Goal: Task Accomplishment & Management: Manage account settings

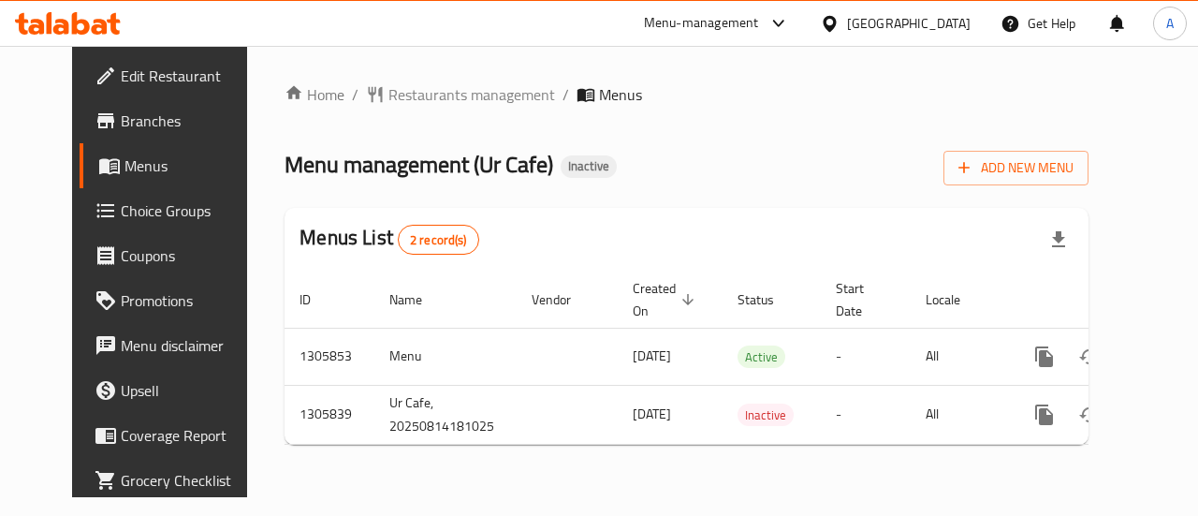
click at [1171, 358] on icon "enhanced table" at bounding box center [1179, 356] width 17 height 17
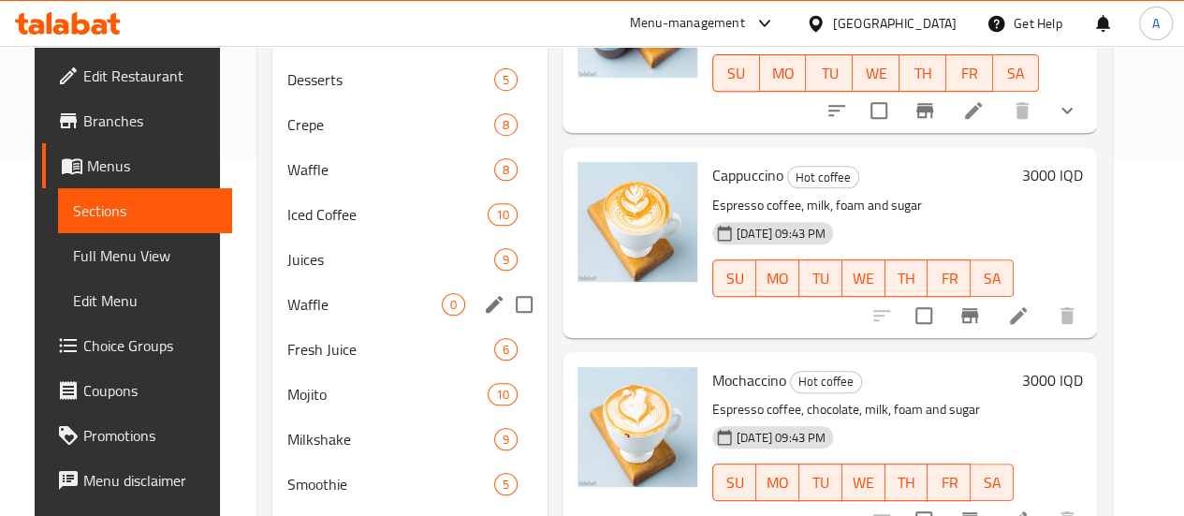
scroll to position [242, 0]
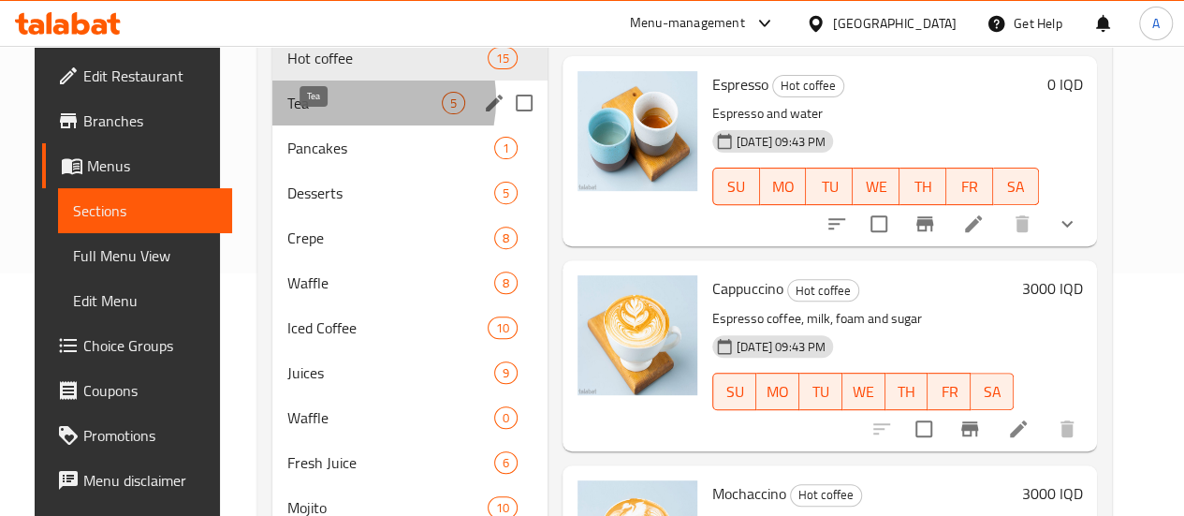
click at [332, 114] on span "Tea" at bounding box center [364, 103] width 154 height 22
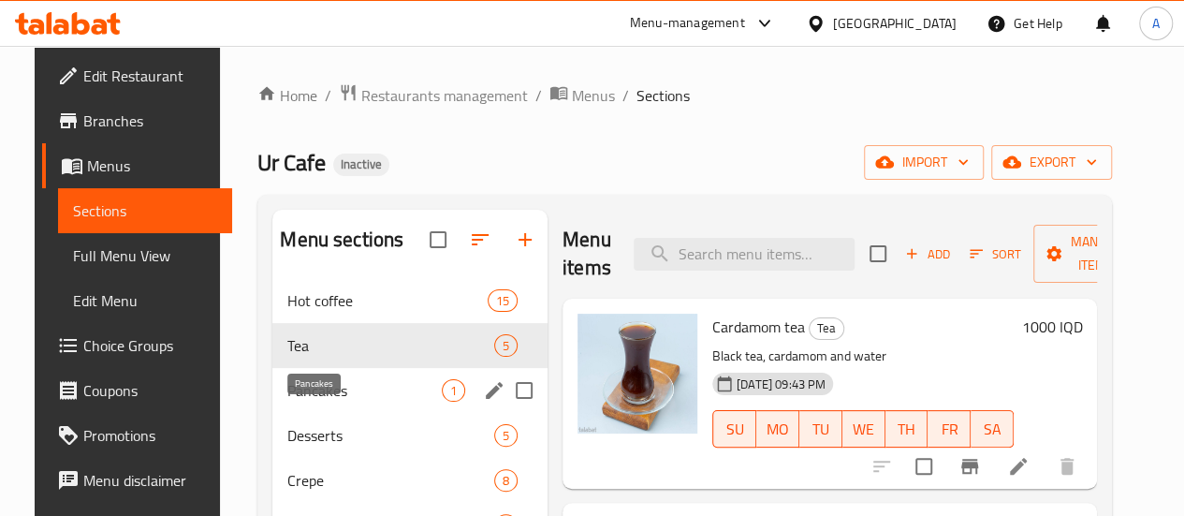
click at [313, 401] on span "Pancakes" at bounding box center [364, 390] width 154 height 22
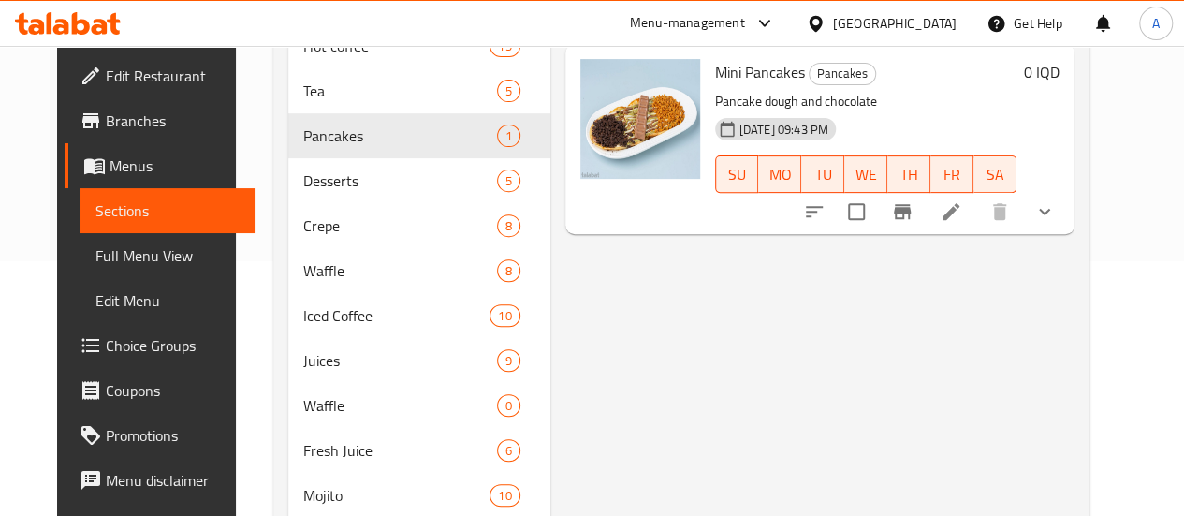
scroll to position [374, 0]
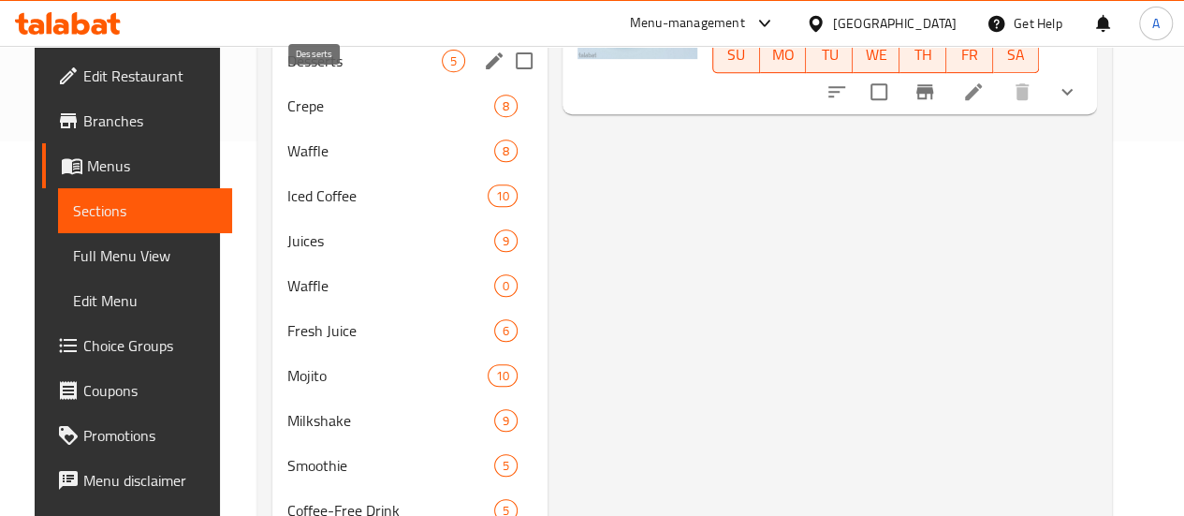
click at [324, 72] on span "Desserts" at bounding box center [364, 61] width 154 height 22
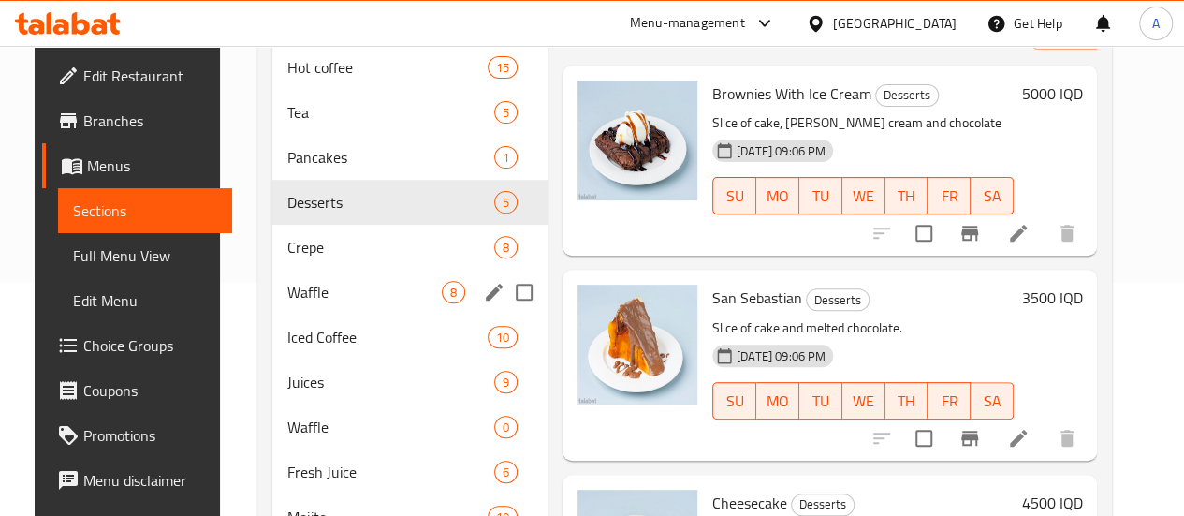
scroll to position [281, 0]
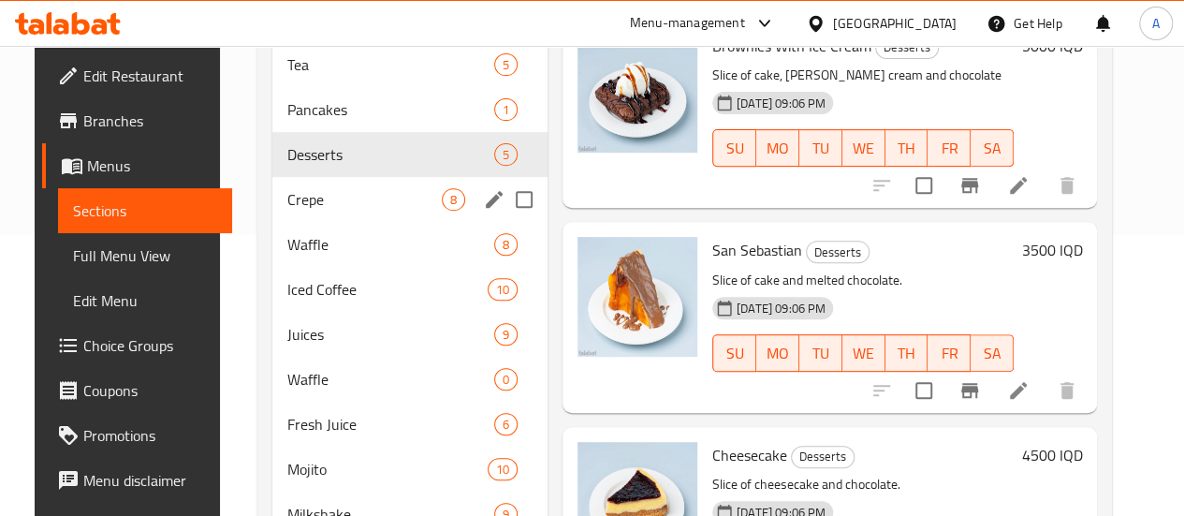
click at [314, 211] on span "Crepe" at bounding box center [364, 199] width 154 height 22
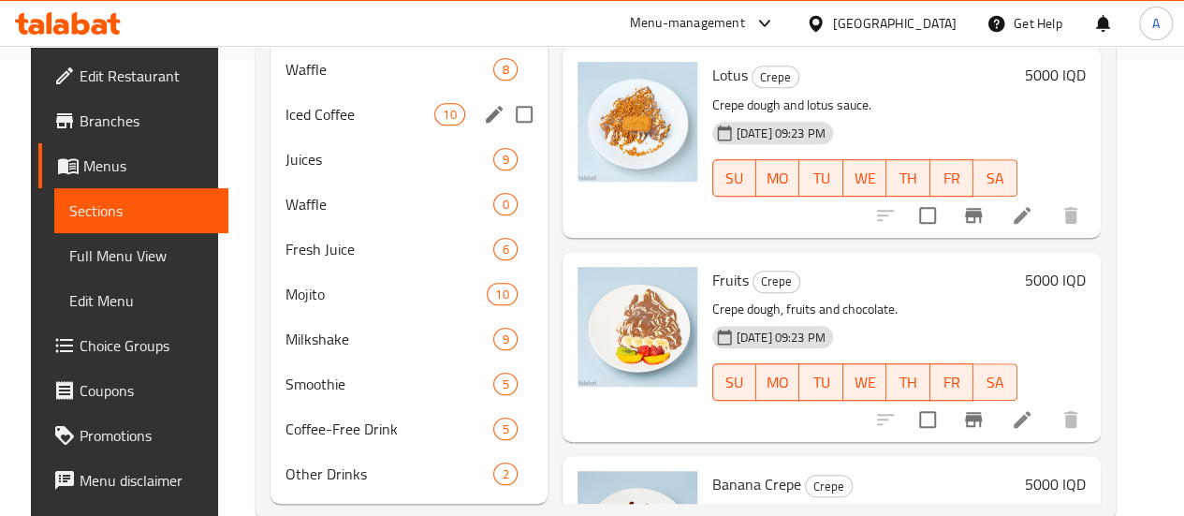
scroll to position [430, 0]
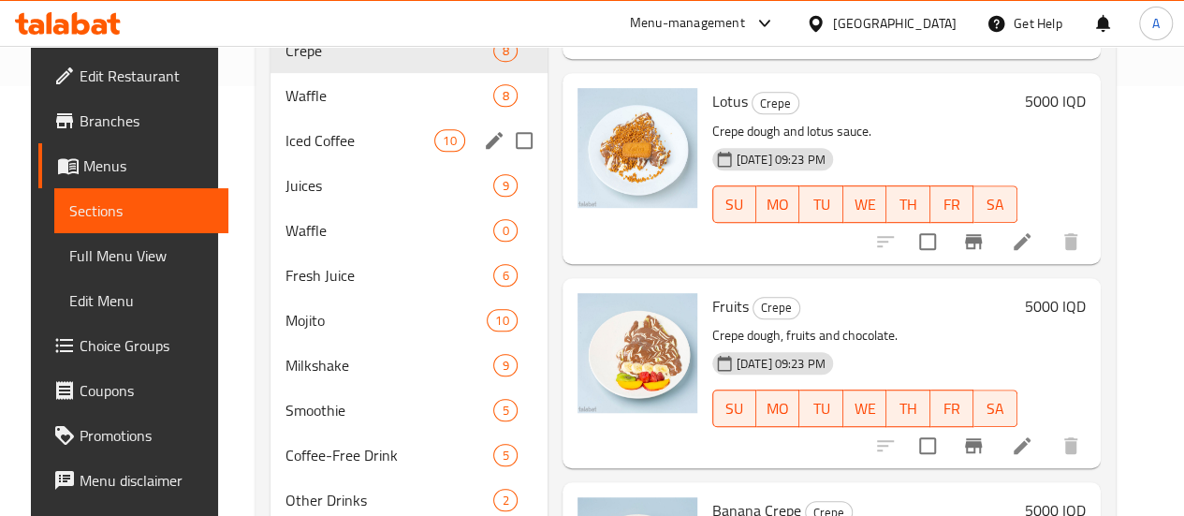
click at [326, 118] on div "Waffle 8" at bounding box center [408, 95] width 277 height 45
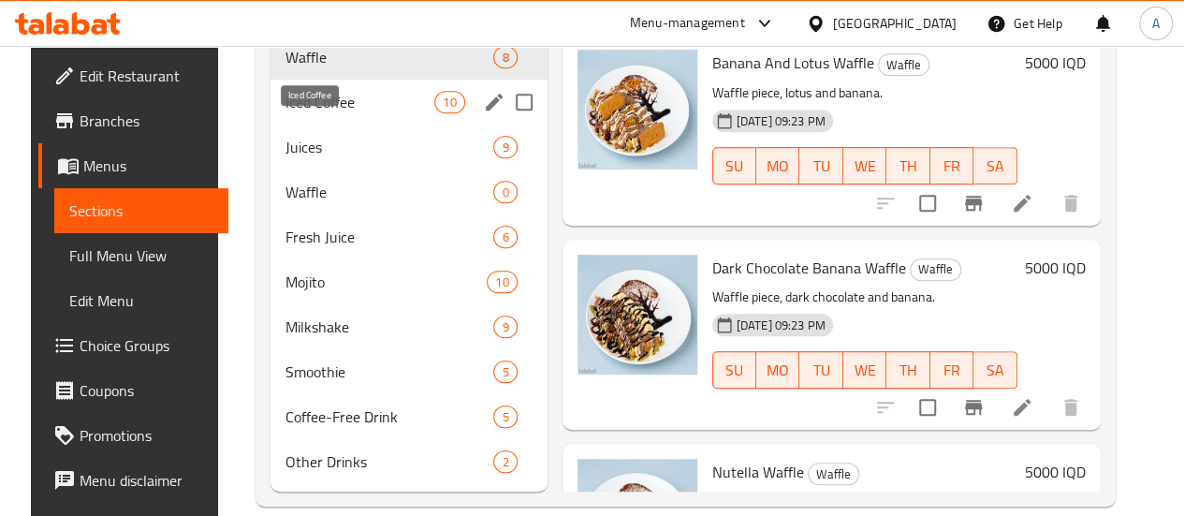
click at [312, 113] on span "Iced Coffee" at bounding box center [359, 102] width 149 height 22
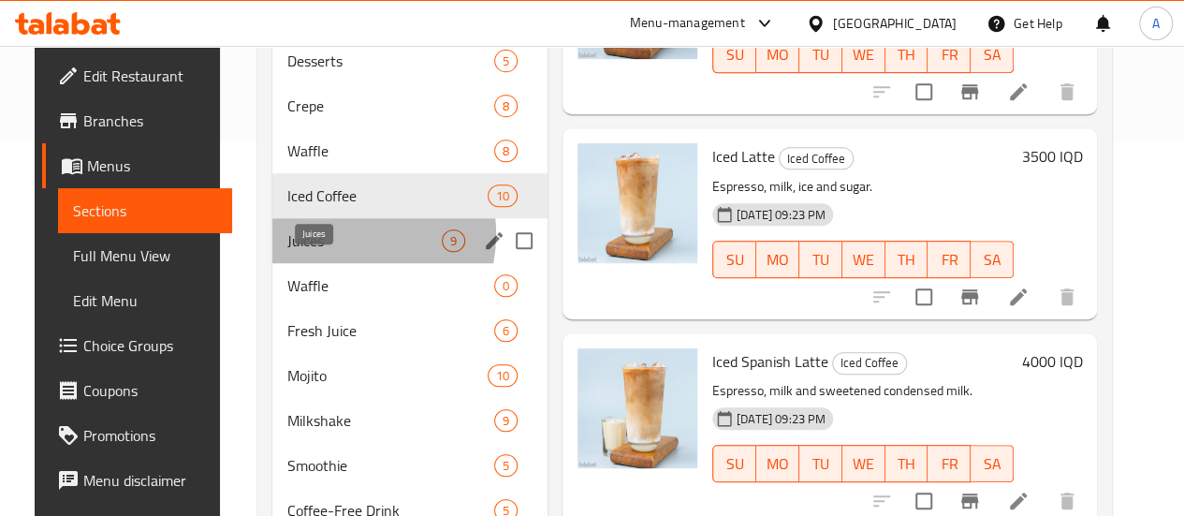
click at [316, 252] on span "Juices" at bounding box center [364, 240] width 154 height 22
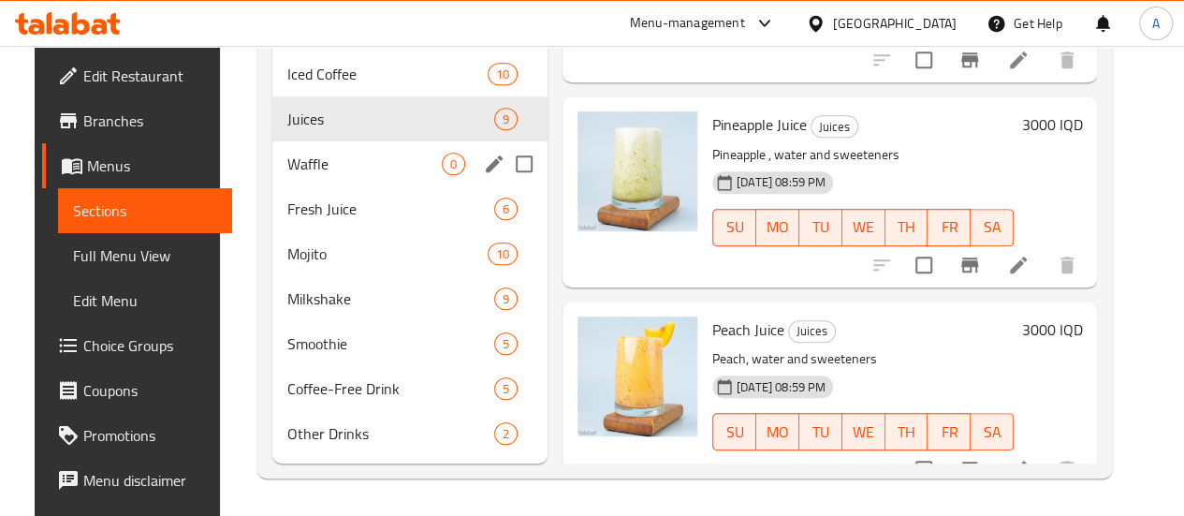
click at [343, 173] on span "Waffle" at bounding box center [364, 164] width 154 height 22
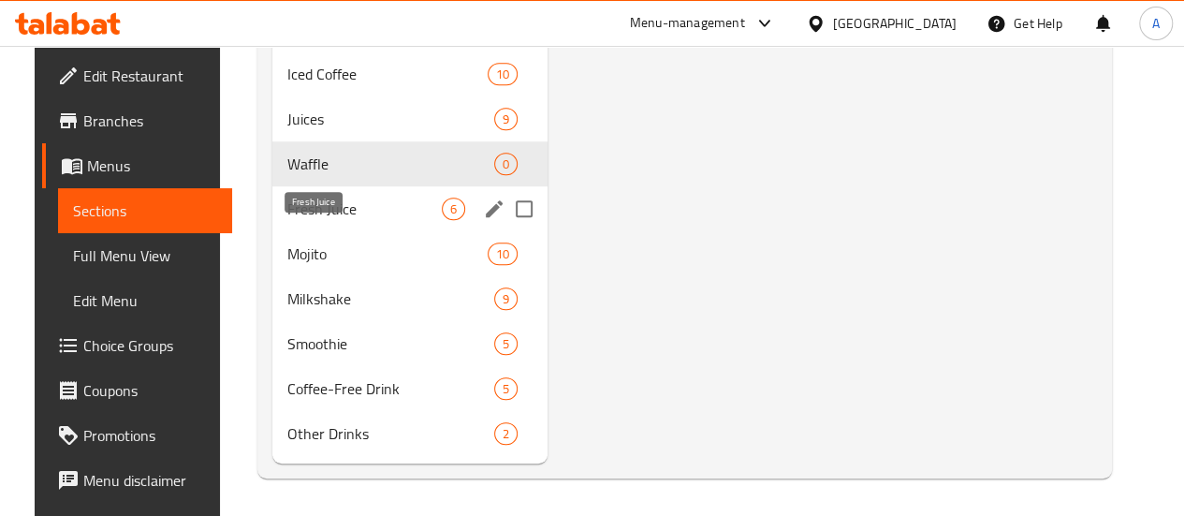
click at [331, 204] on span "Fresh Juice" at bounding box center [364, 208] width 154 height 22
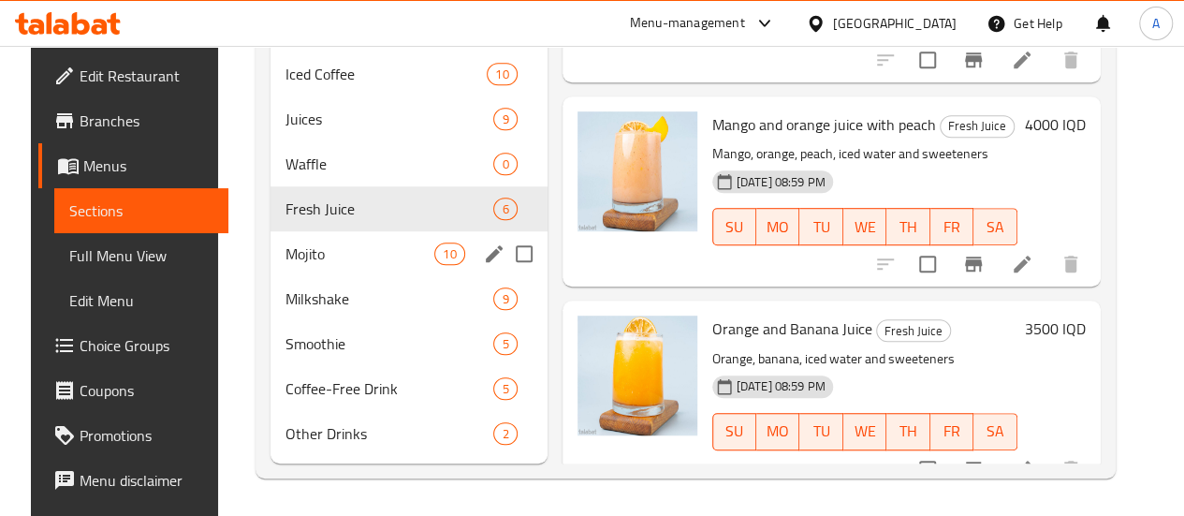
click at [354, 258] on span "Mojito" at bounding box center [359, 253] width 149 height 22
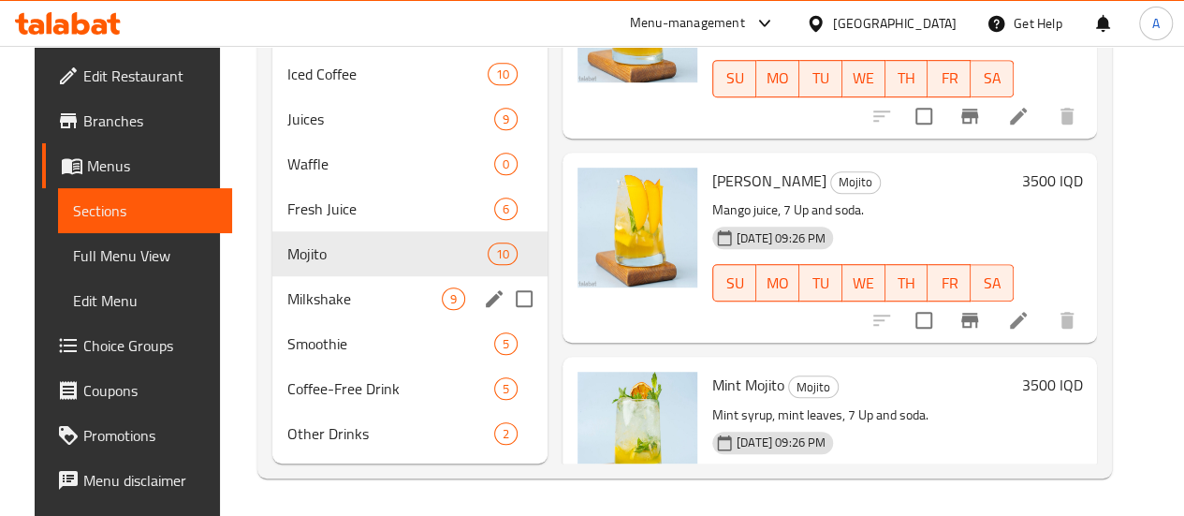
click at [305, 280] on div "Milkshake 9" at bounding box center [409, 298] width 275 height 45
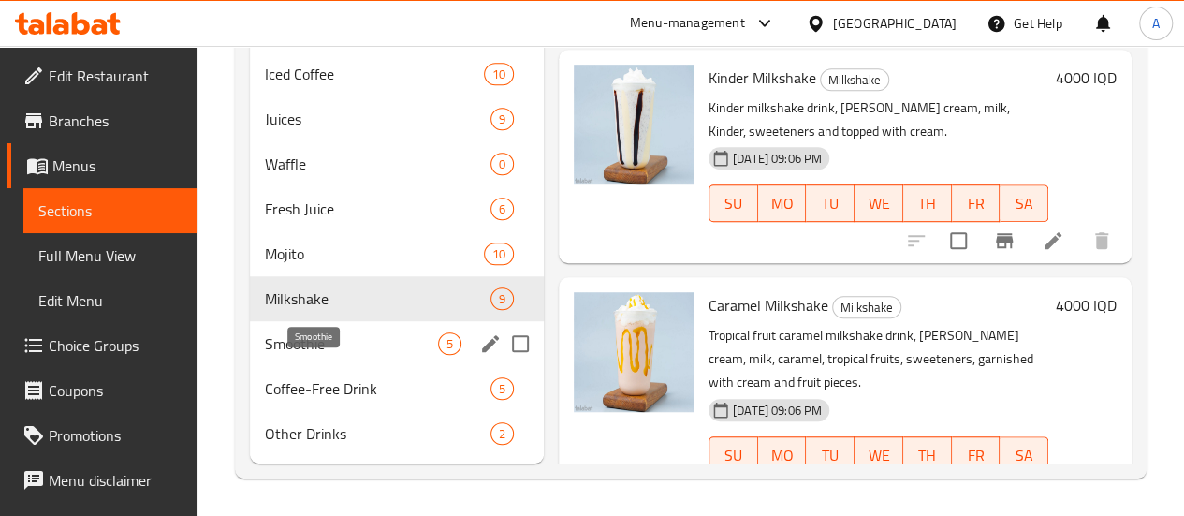
click at [339, 338] on span "Smoothie" at bounding box center [351, 343] width 173 height 22
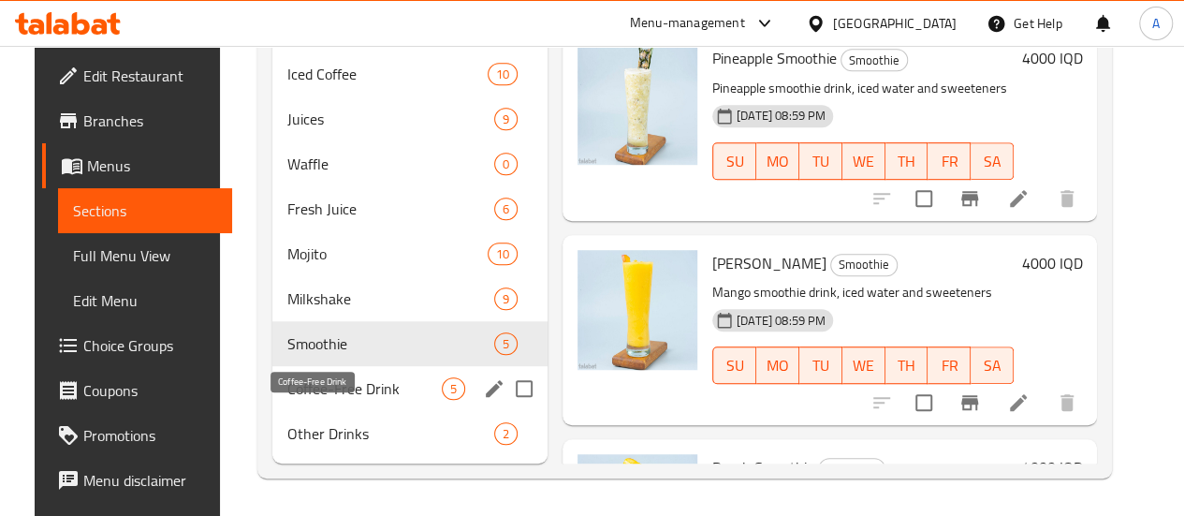
click at [307, 385] on span "Coffee-Free Drink" at bounding box center [364, 388] width 154 height 22
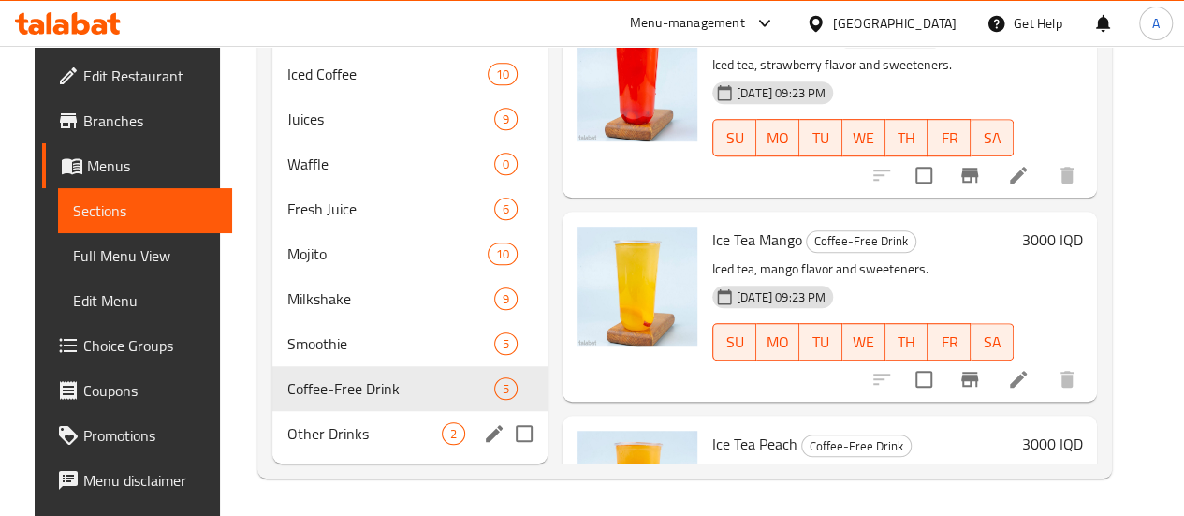
click at [303, 430] on span "Other Drinks" at bounding box center [364, 433] width 154 height 22
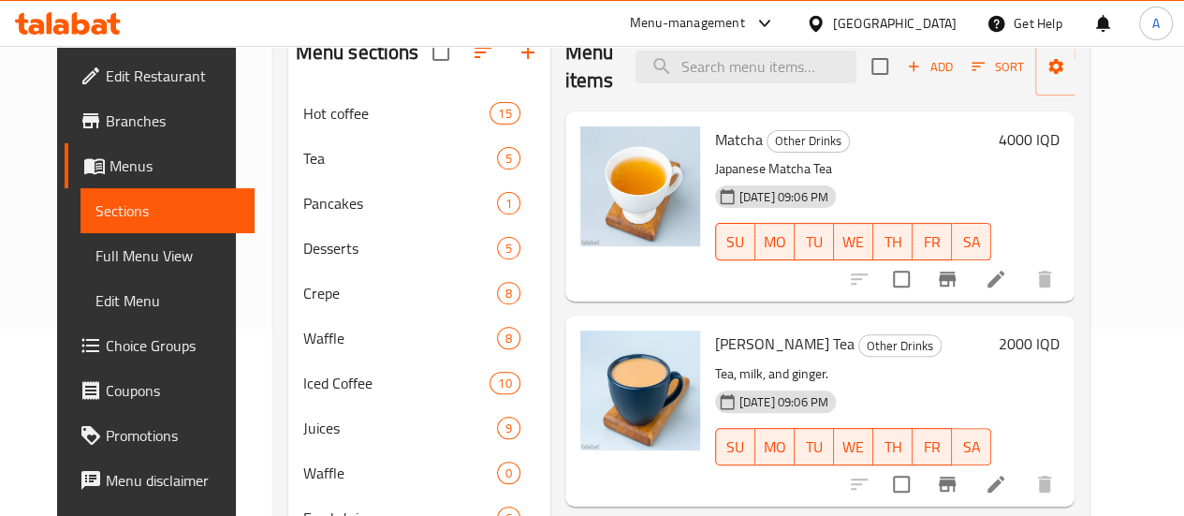
click at [131, 114] on span "Branches" at bounding box center [173, 120] width 134 height 22
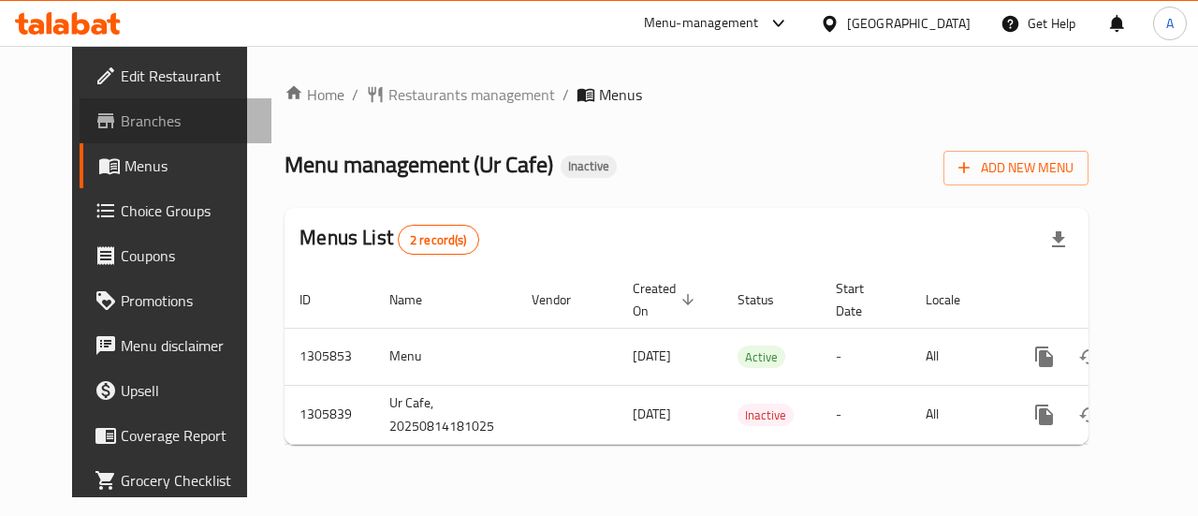
click at [125, 119] on span "Branches" at bounding box center [189, 120] width 137 height 22
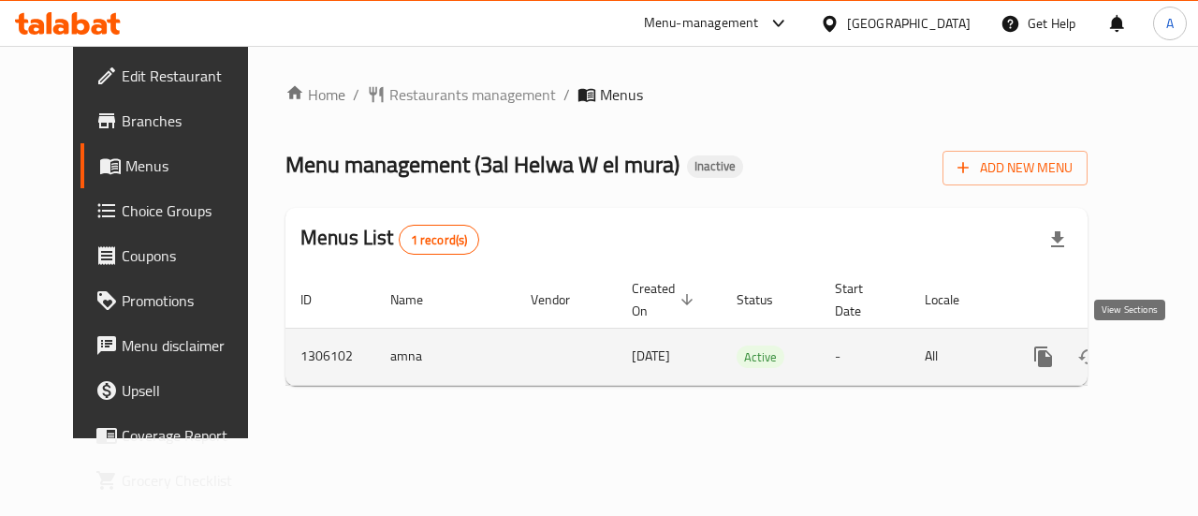
click at [1167, 351] on icon "enhanced table" at bounding box center [1178, 356] width 22 height 22
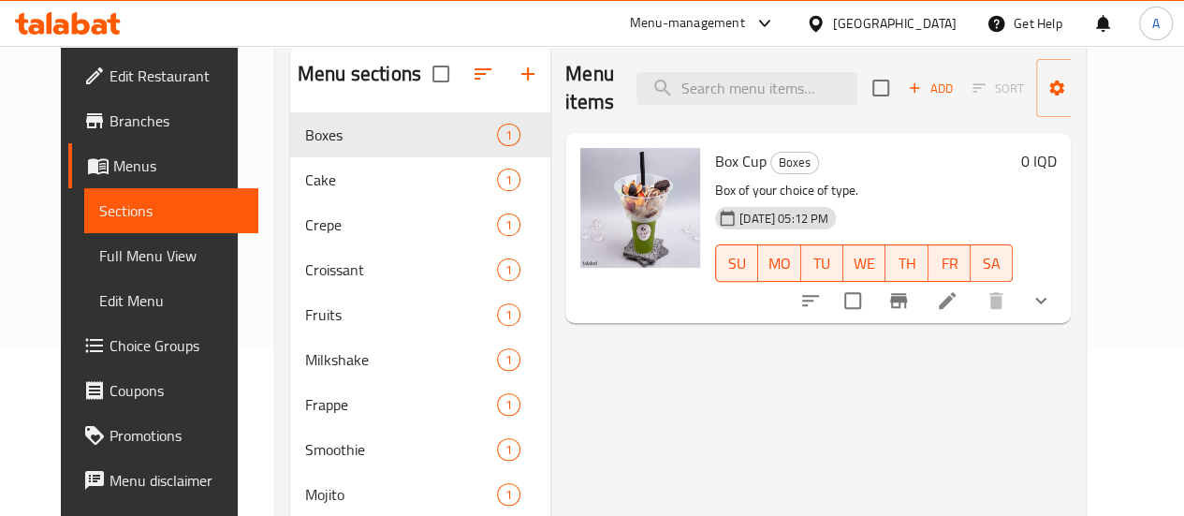
scroll to position [281, 0]
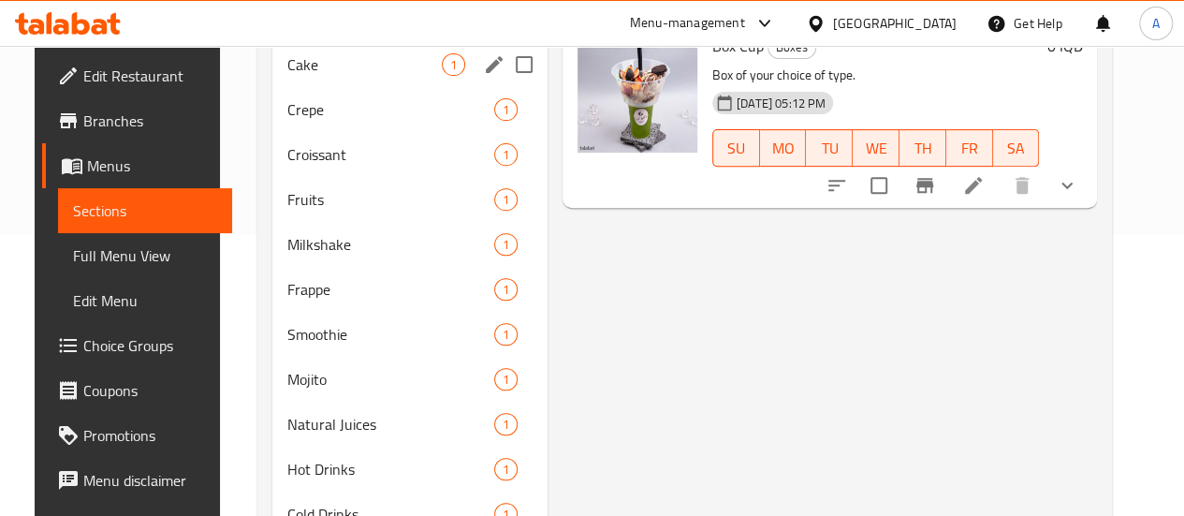
click at [346, 87] on div "Cake 1" at bounding box center [409, 64] width 275 height 45
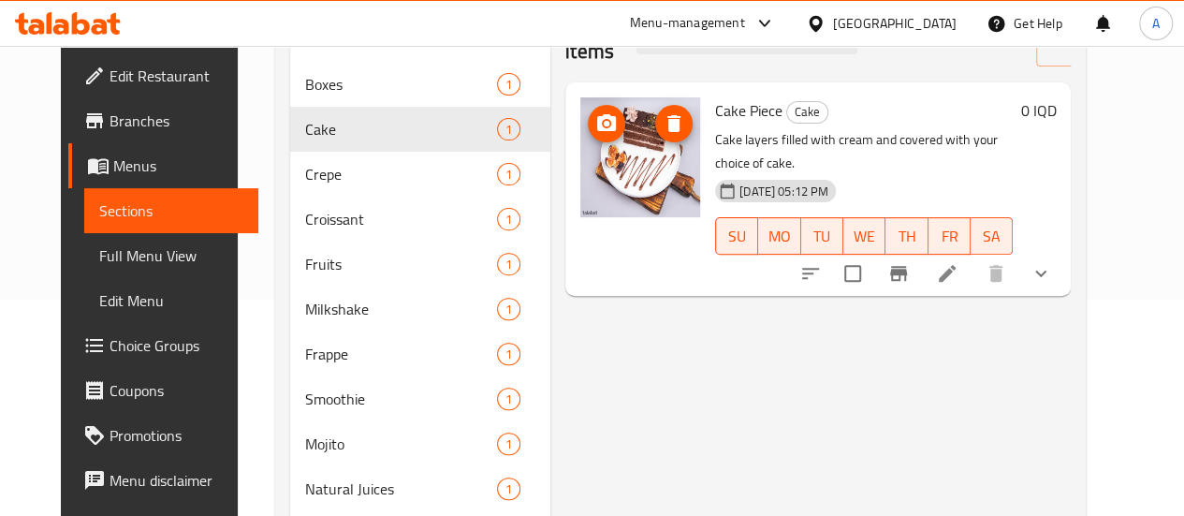
scroll to position [187, 0]
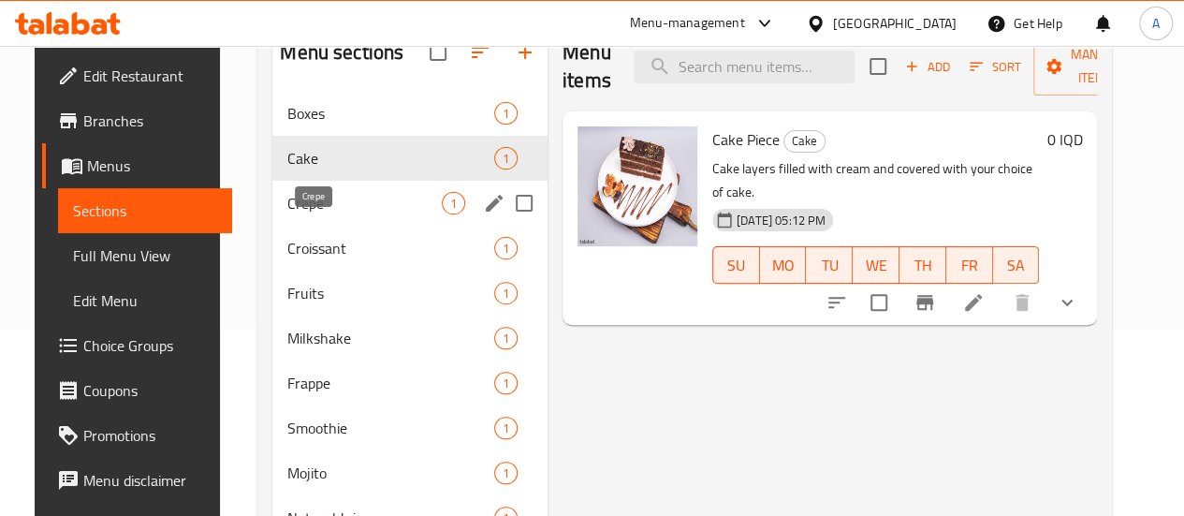
click at [314, 214] on span "Crepe" at bounding box center [364, 203] width 154 height 22
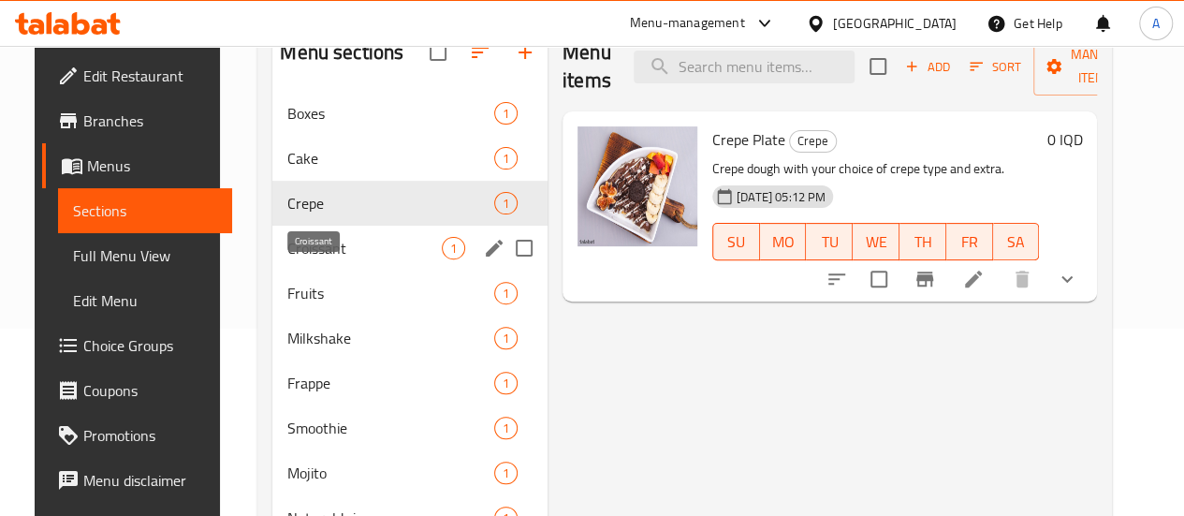
click at [344, 259] on span "Croissant" at bounding box center [364, 248] width 154 height 22
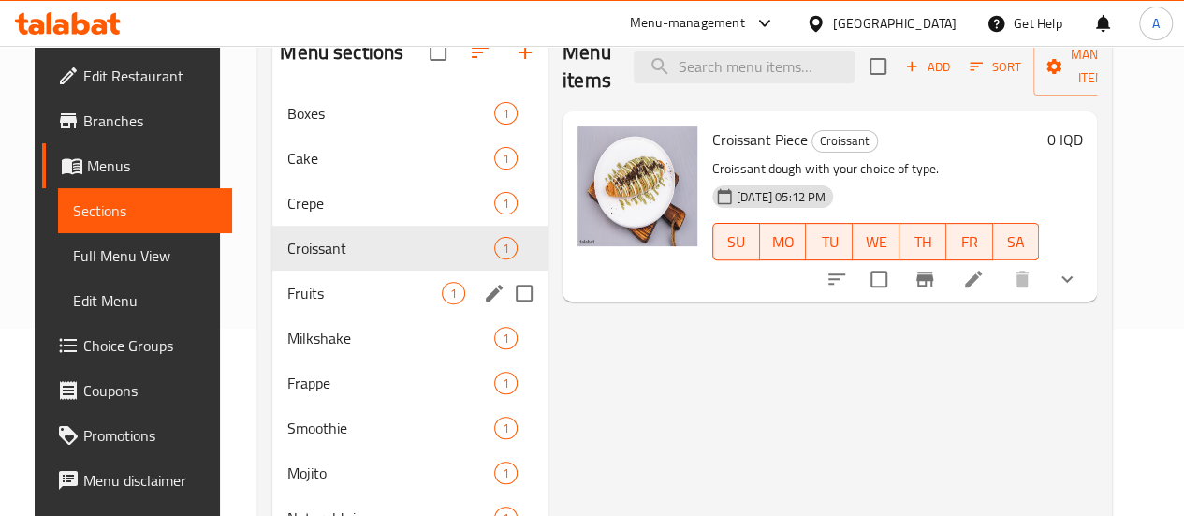
click at [348, 315] on div "Fruits 1" at bounding box center [409, 292] width 275 height 45
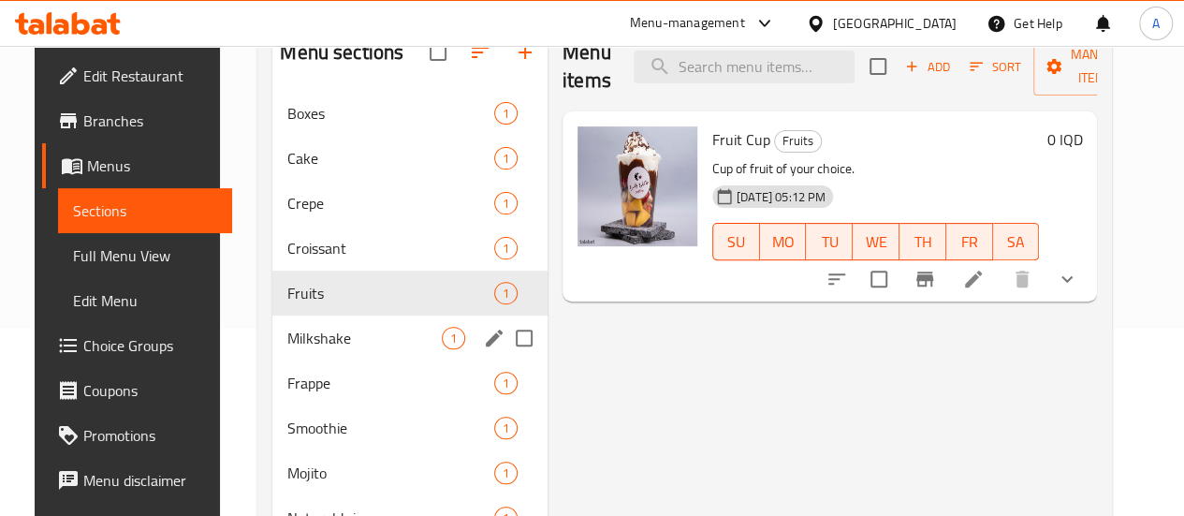
click at [345, 350] on div "Milkshake 1" at bounding box center [409, 337] width 275 height 45
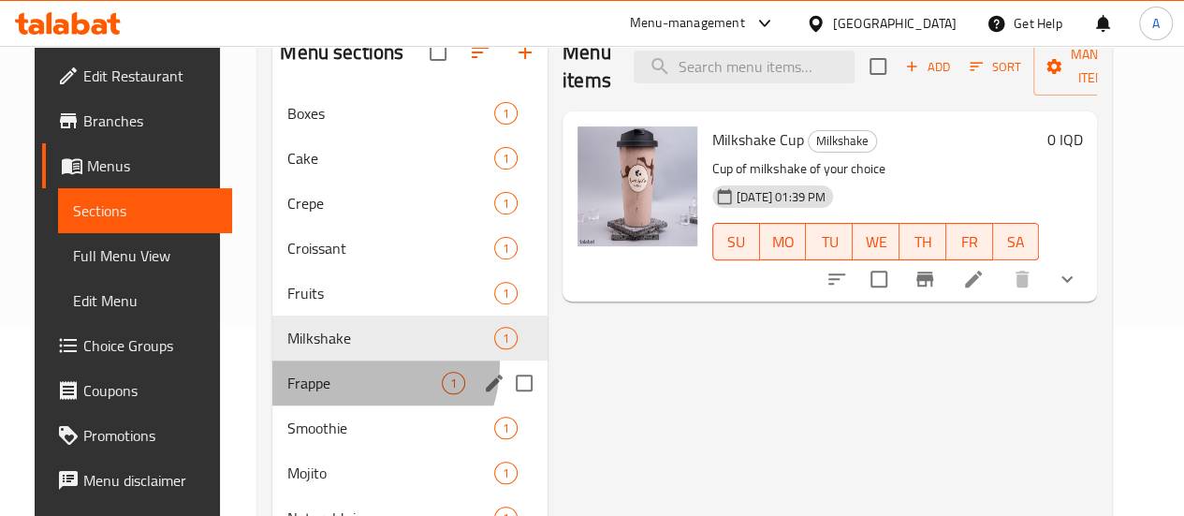
click at [340, 392] on div "Frappe 1" at bounding box center [409, 382] width 275 height 45
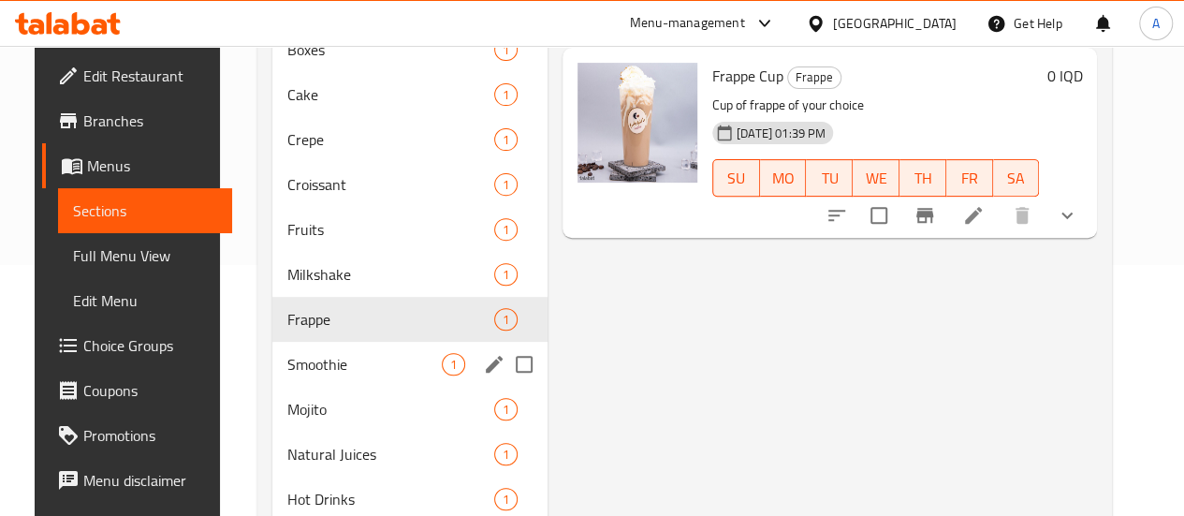
scroll to position [281, 0]
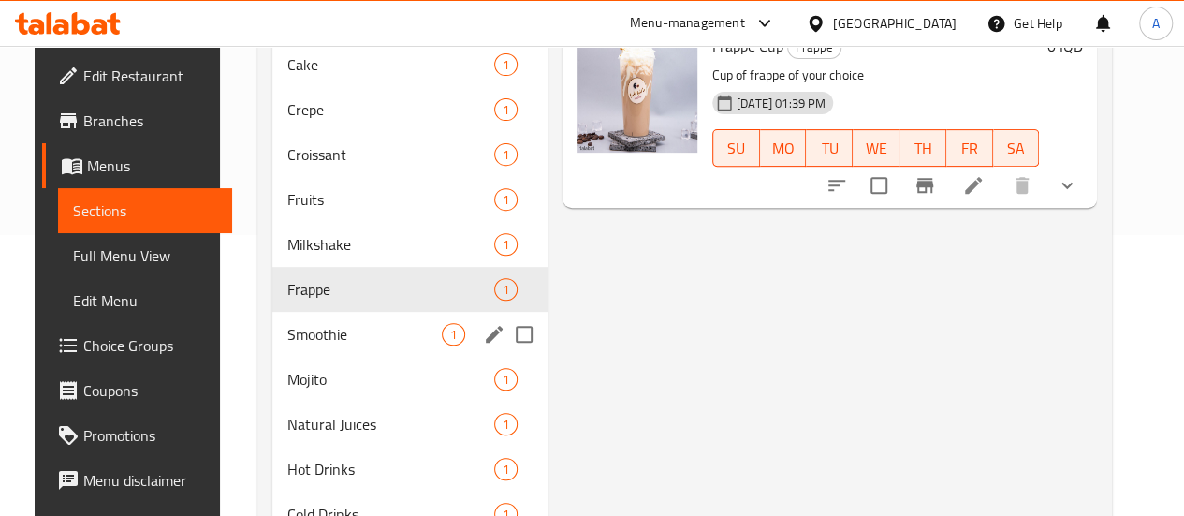
click at [336, 345] on span "Smoothie" at bounding box center [364, 334] width 154 height 22
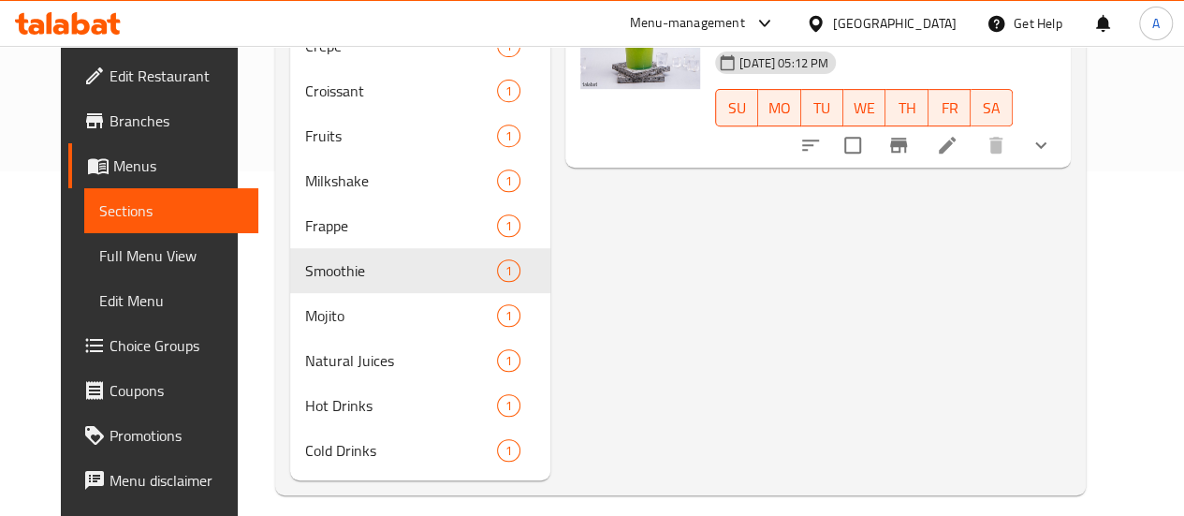
scroll to position [374, 0]
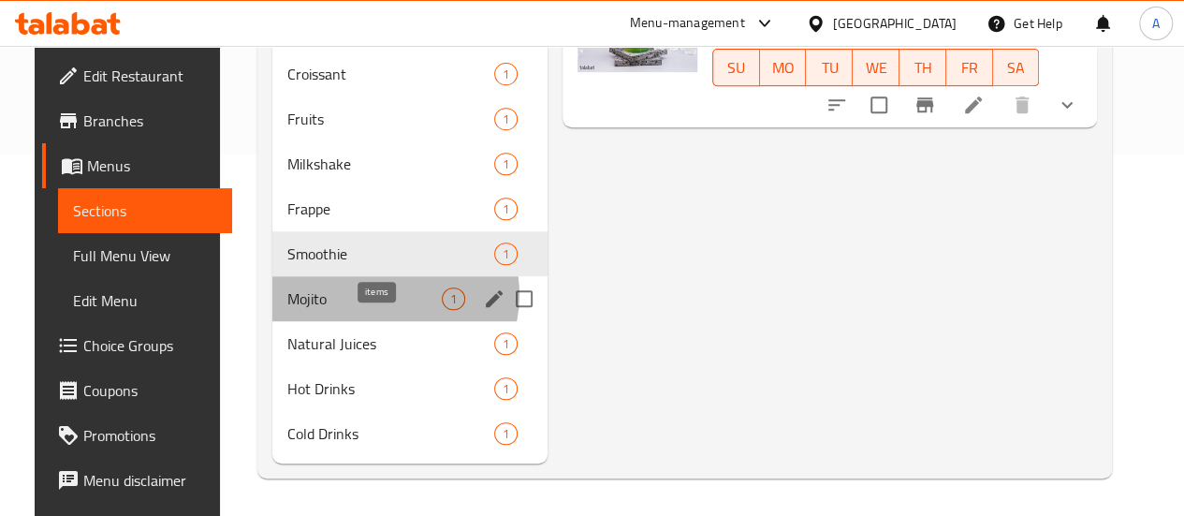
click at [443, 308] on span "1" at bounding box center [454, 299] width 22 height 18
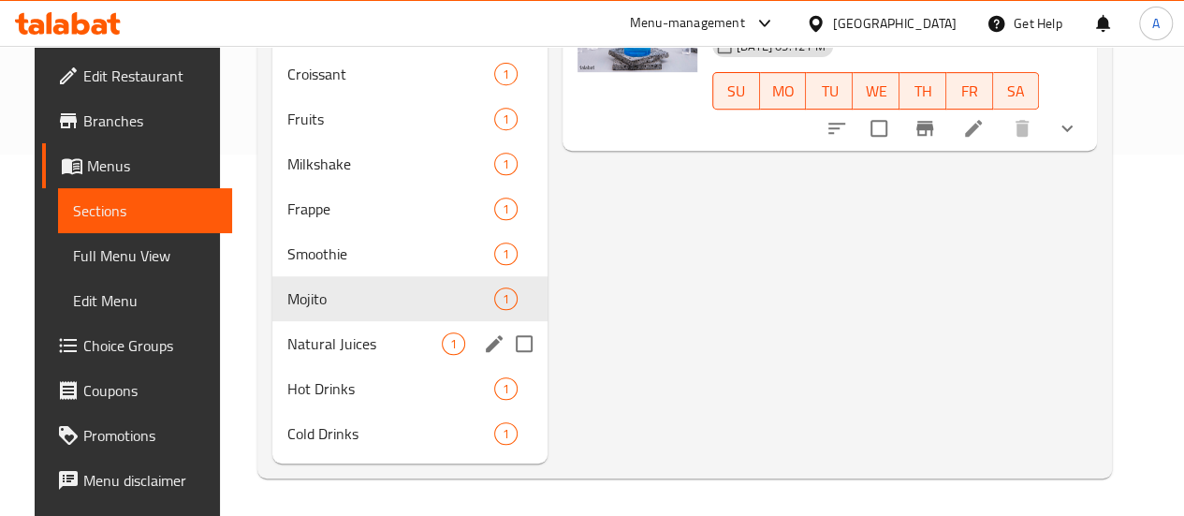
click at [318, 351] on span "Natural Juices" at bounding box center [364, 343] width 154 height 22
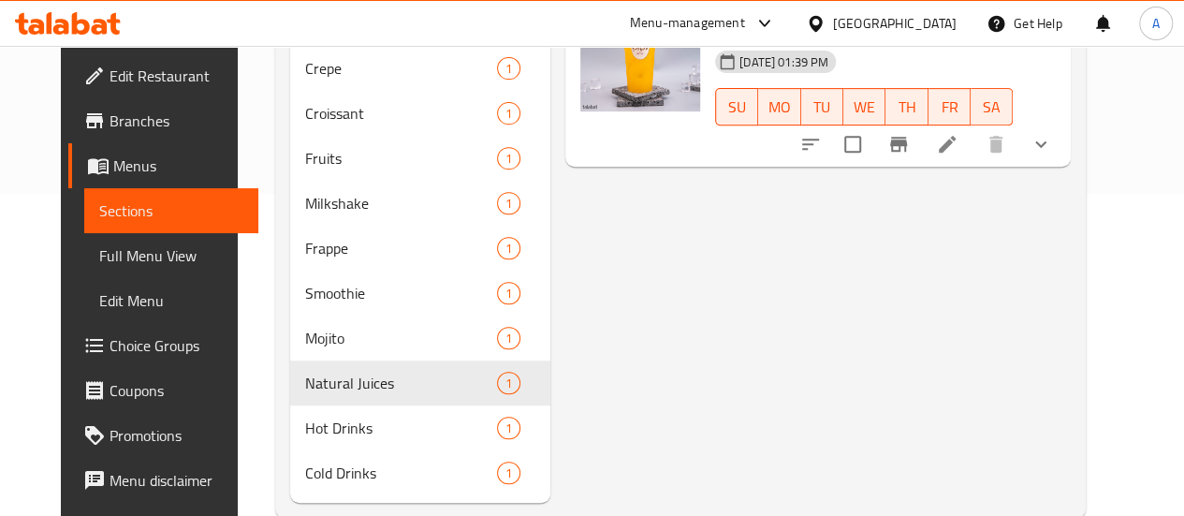
scroll to position [388, 0]
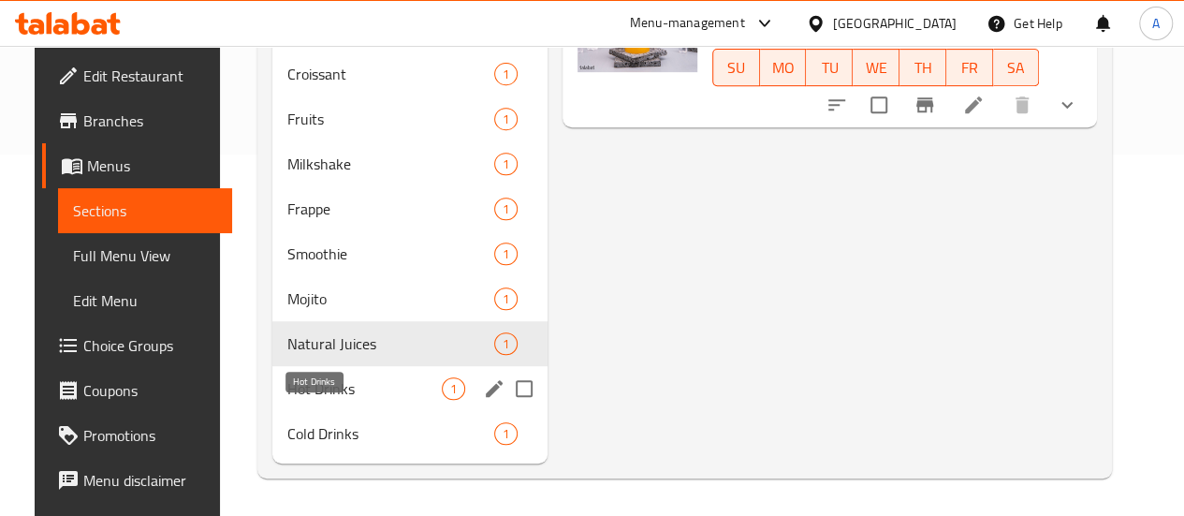
click at [326, 393] on span "Hot Drinks" at bounding box center [364, 388] width 154 height 22
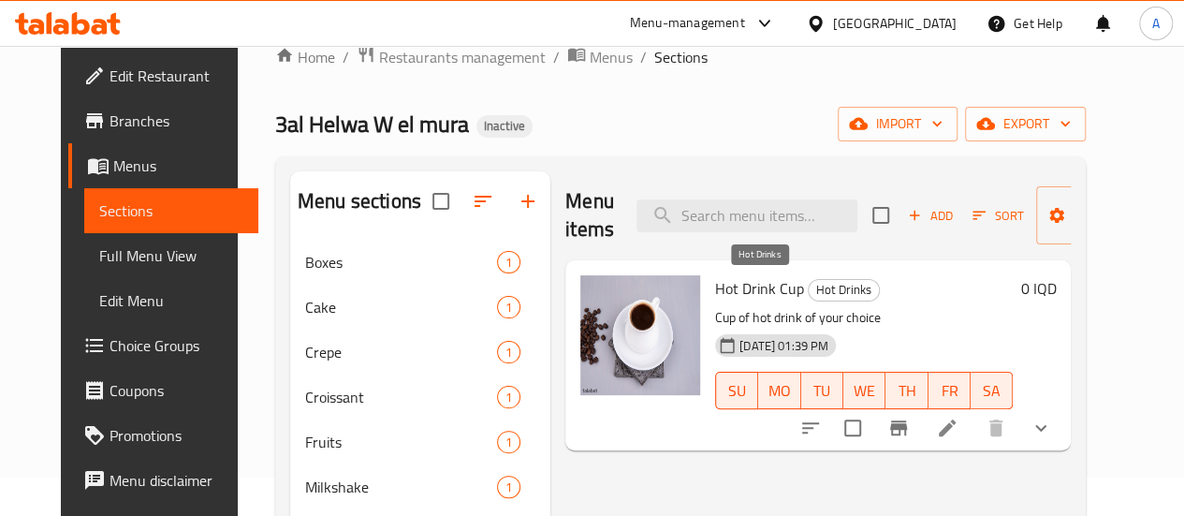
scroll to position [388, 0]
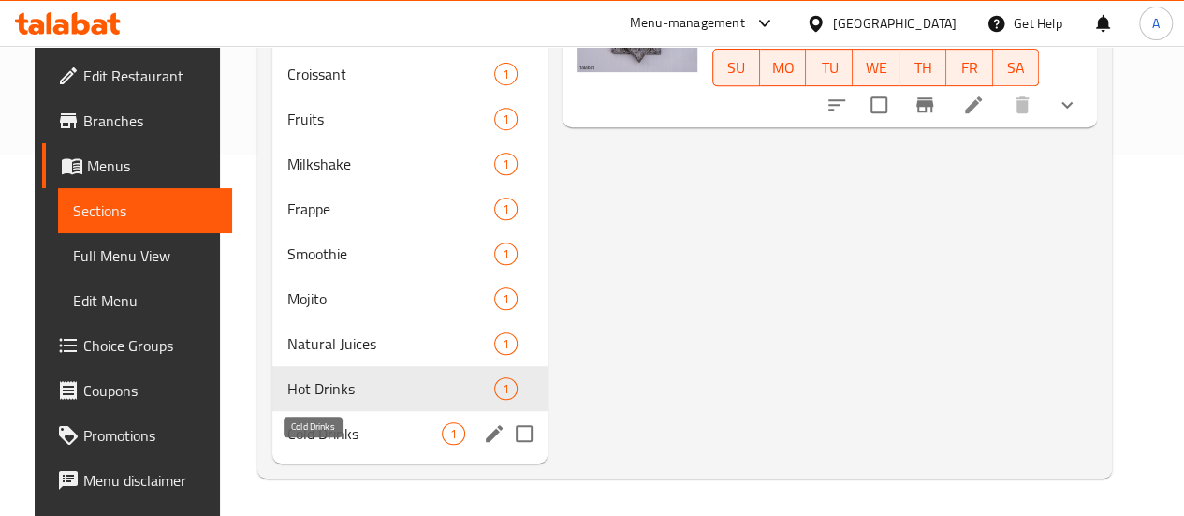
click at [272, 445] on div "Cold Drinks 1" at bounding box center [409, 433] width 275 height 45
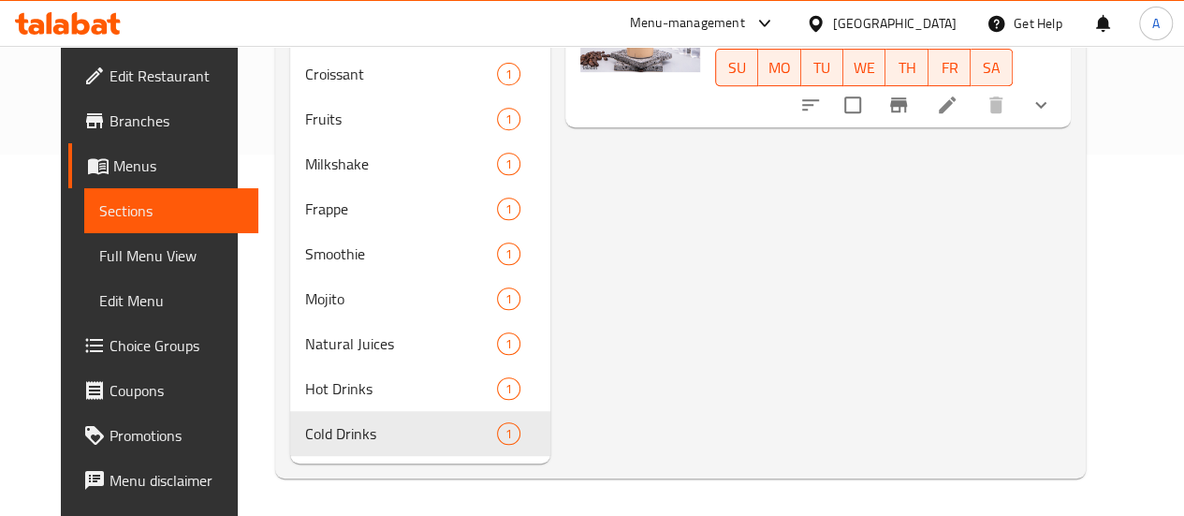
scroll to position [388, 0]
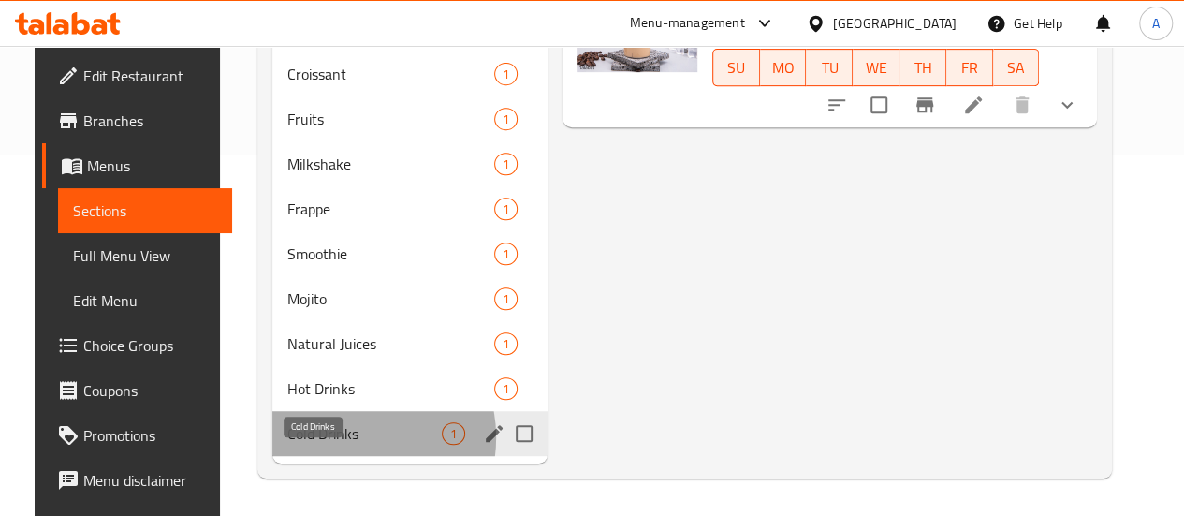
click at [328, 438] on span "Cold Drinks" at bounding box center [364, 433] width 154 height 22
click at [329, 437] on span "Cold Drinks" at bounding box center [364, 433] width 154 height 22
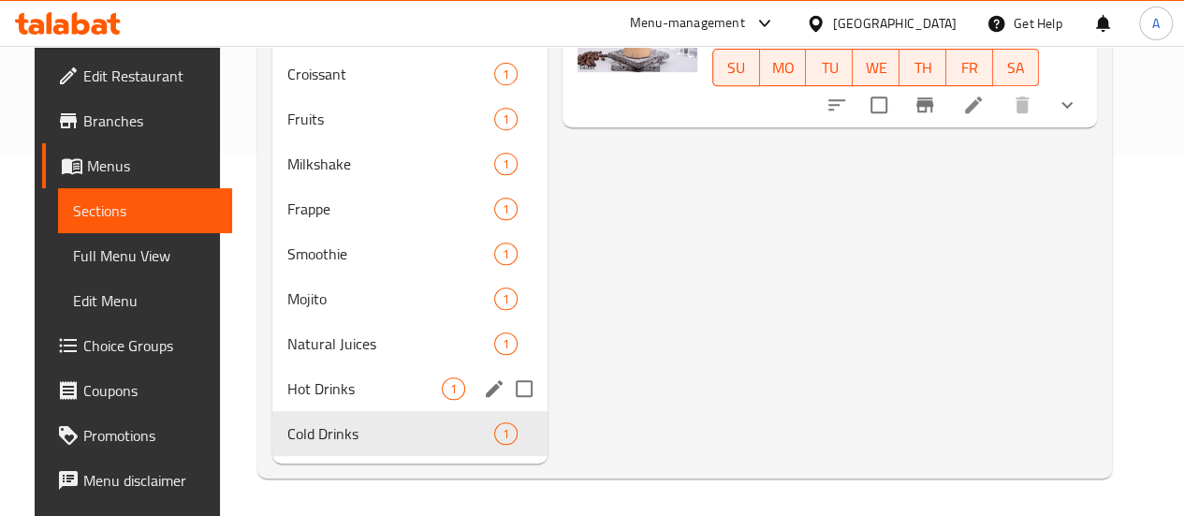
click at [343, 377] on span "Hot Drinks" at bounding box center [364, 388] width 154 height 22
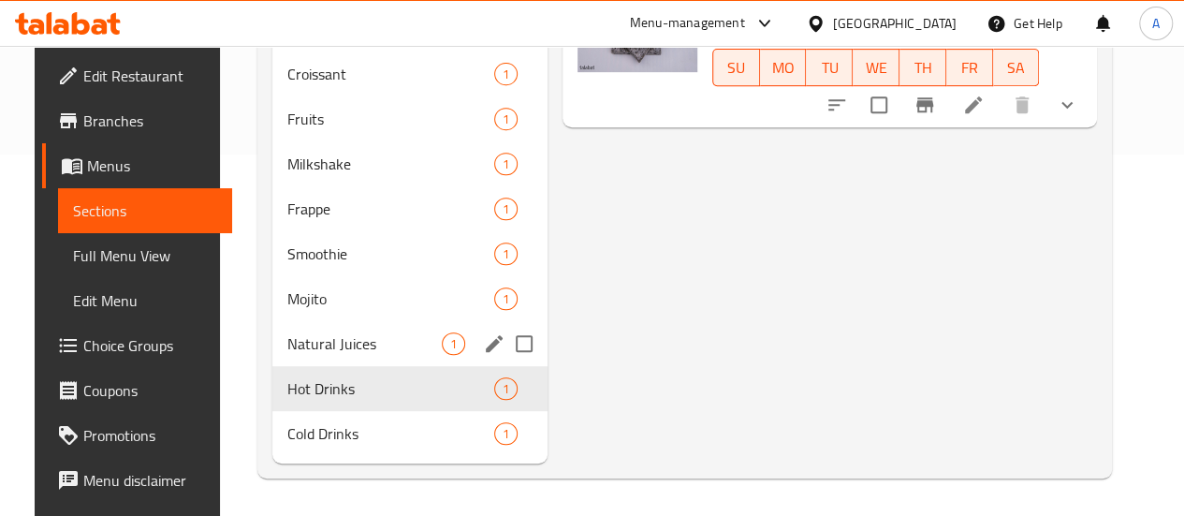
click at [324, 339] on span "Natural Juices" at bounding box center [364, 343] width 154 height 22
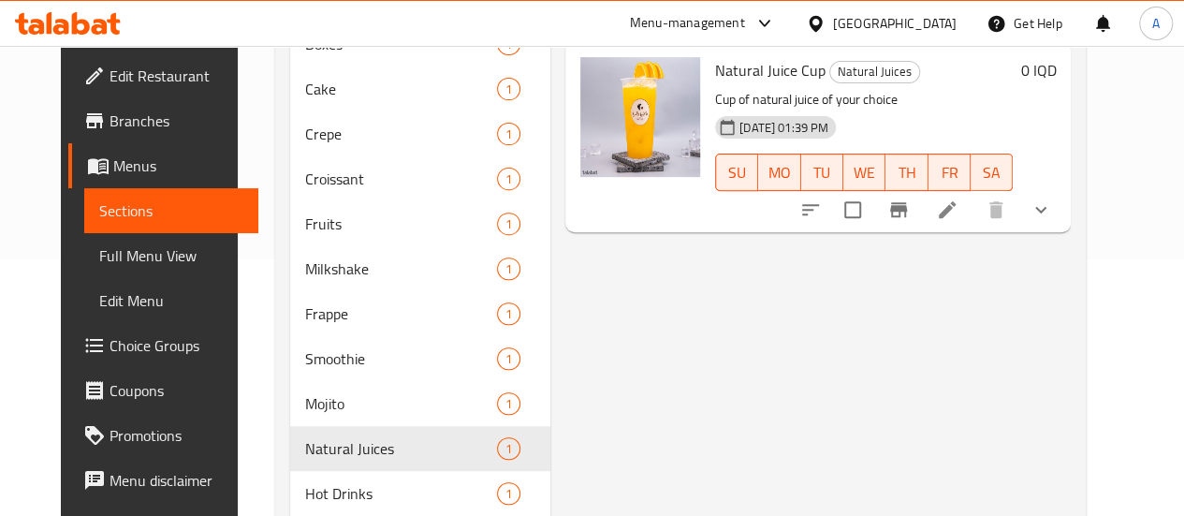
scroll to position [388, 0]
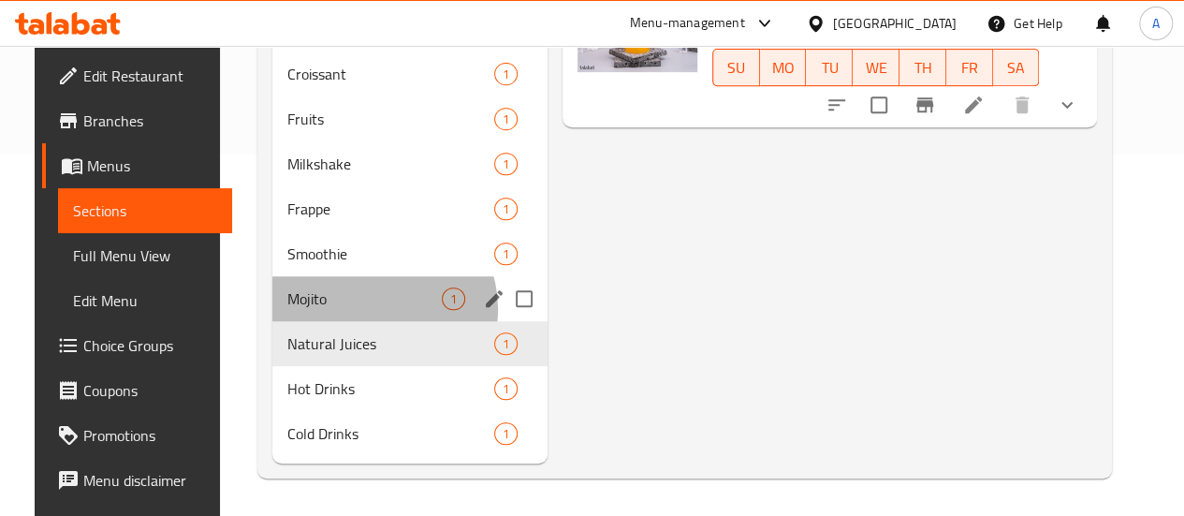
click at [352, 310] on div "Mojito 1" at bounding box center [409, 298] width 275 height 45
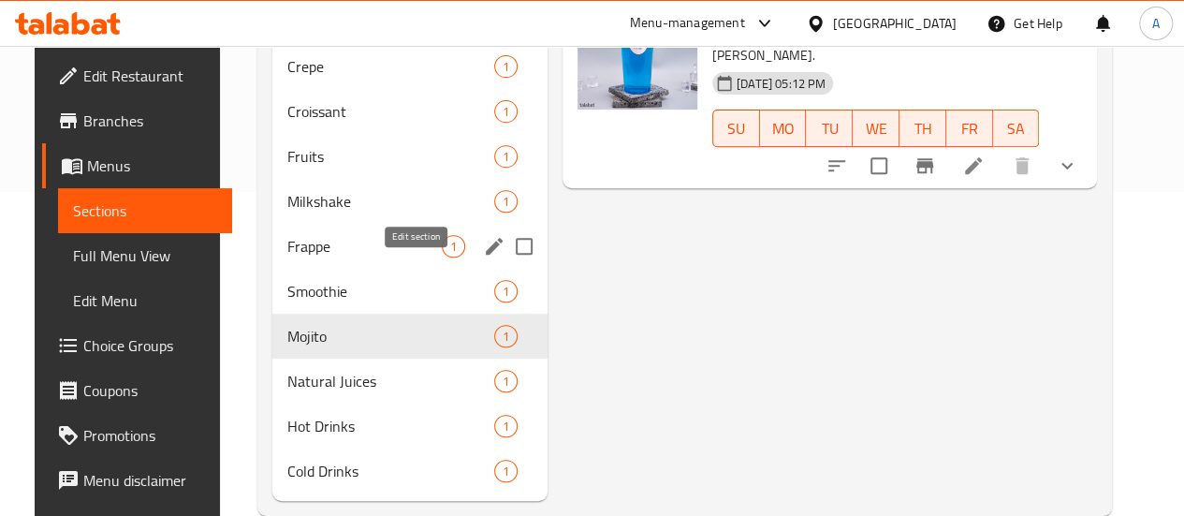
scroll to position [388, 0]
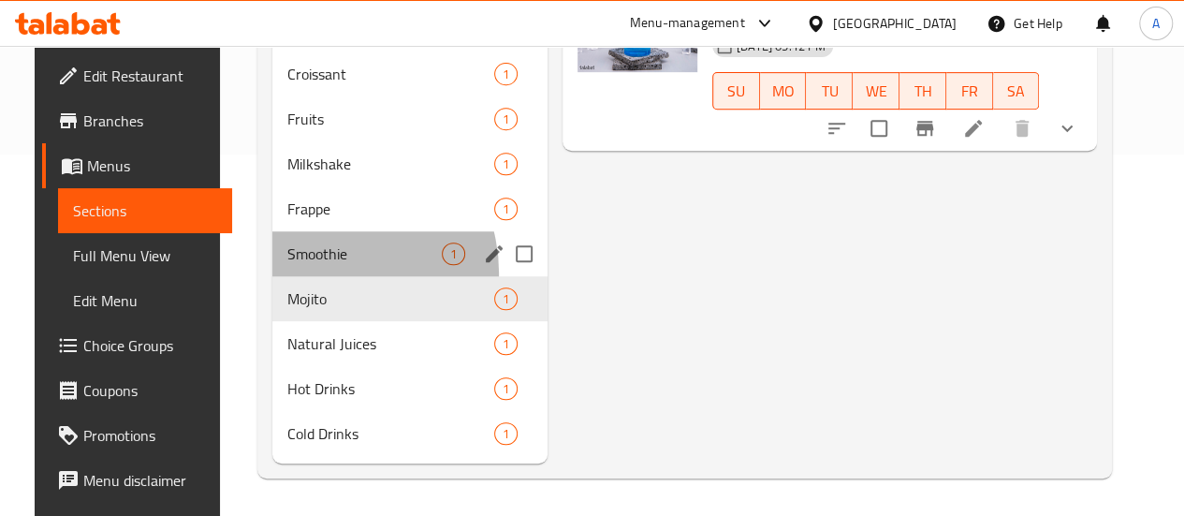
click at [302, 274] on div "Smoothie 1" at bounding box center [409, 253] width 275 height 45
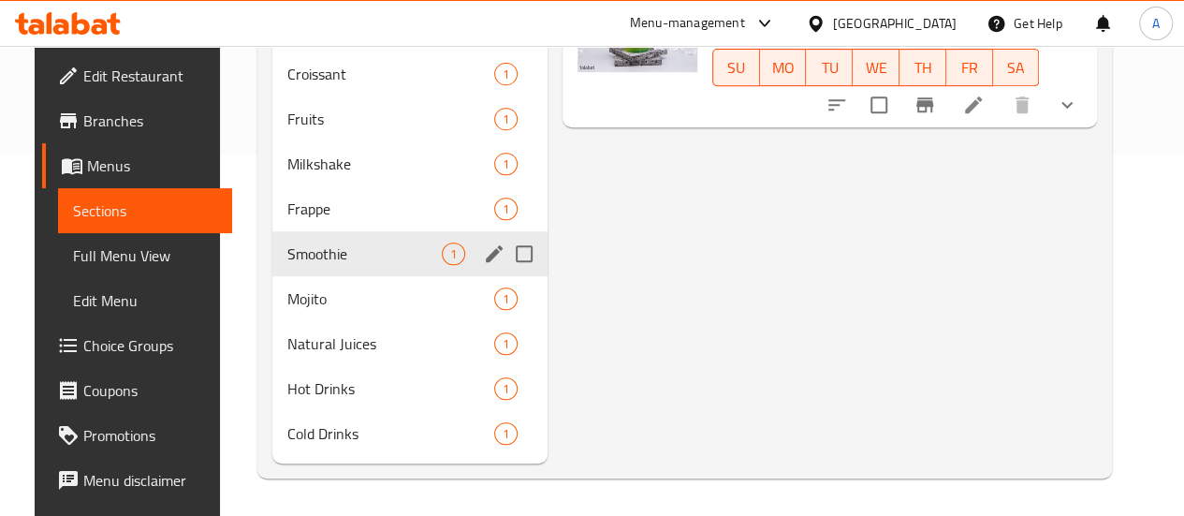
drag, startPoint x: 271, startPoint y: 272, endPoint x: 314, endPoint y: 258, distance: 45.3
click at [272, 270] on div "Smoothie 1" at bounding box center [409, 253] width 275 height 45
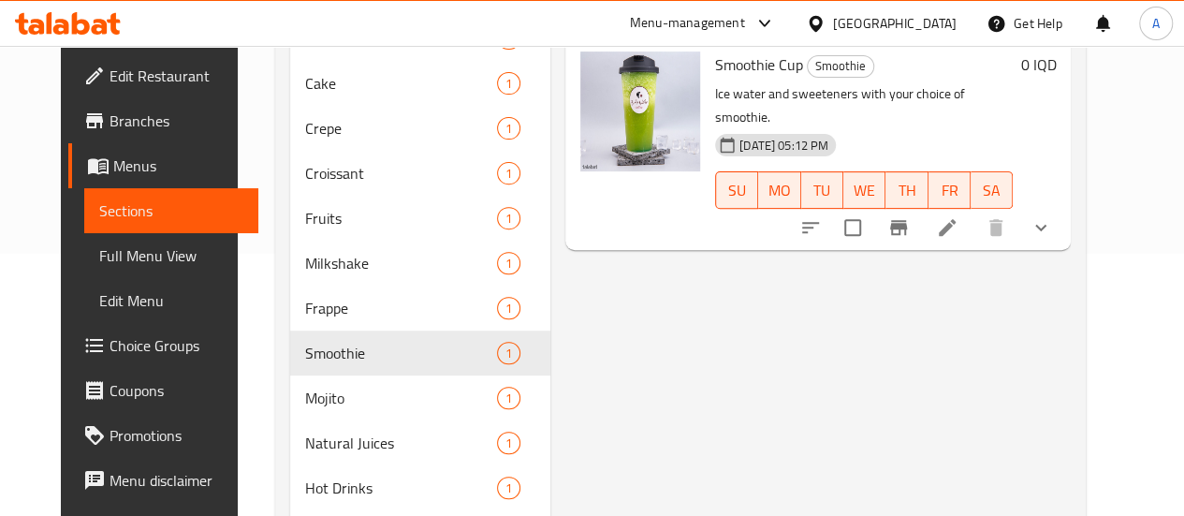
scroll to position [388, 0]
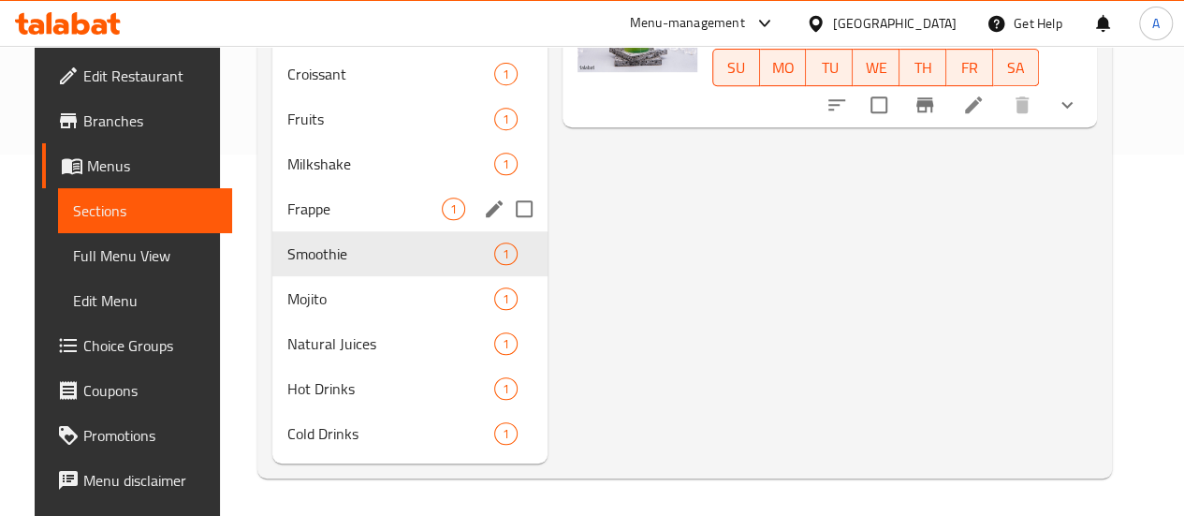
click at [284, 222] on div "Frappe 1" at bounding box center [409, 208] width 275 height 45
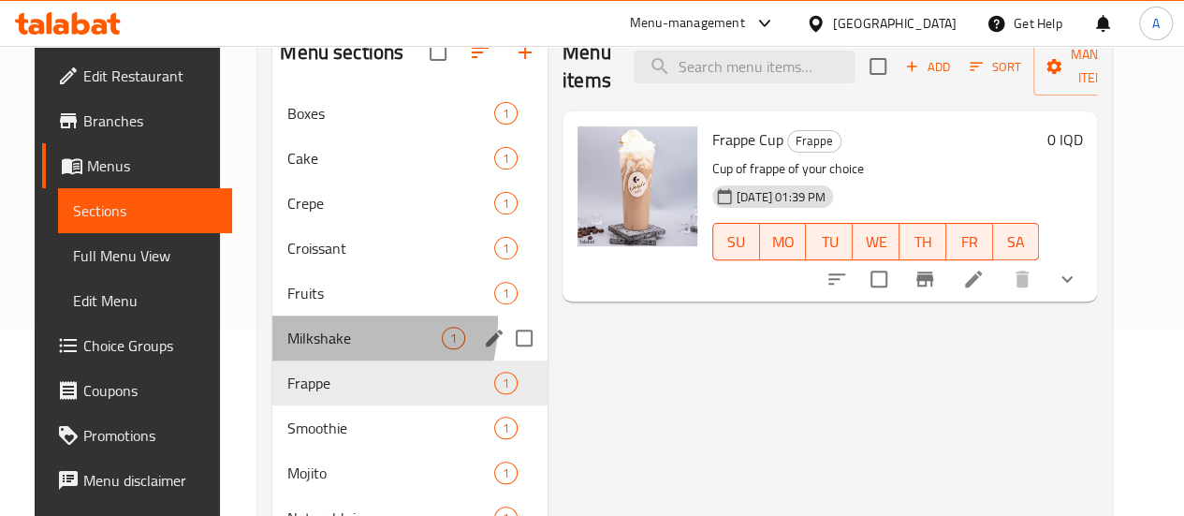
drag, startPoint x: 307, startPoint y: 350, endPoint x: 335, endPoint y: 345, distance: 28.5
click at [313, 347] on div "Milkshake 1" at bounding box center [409, 337] width 275 height 45
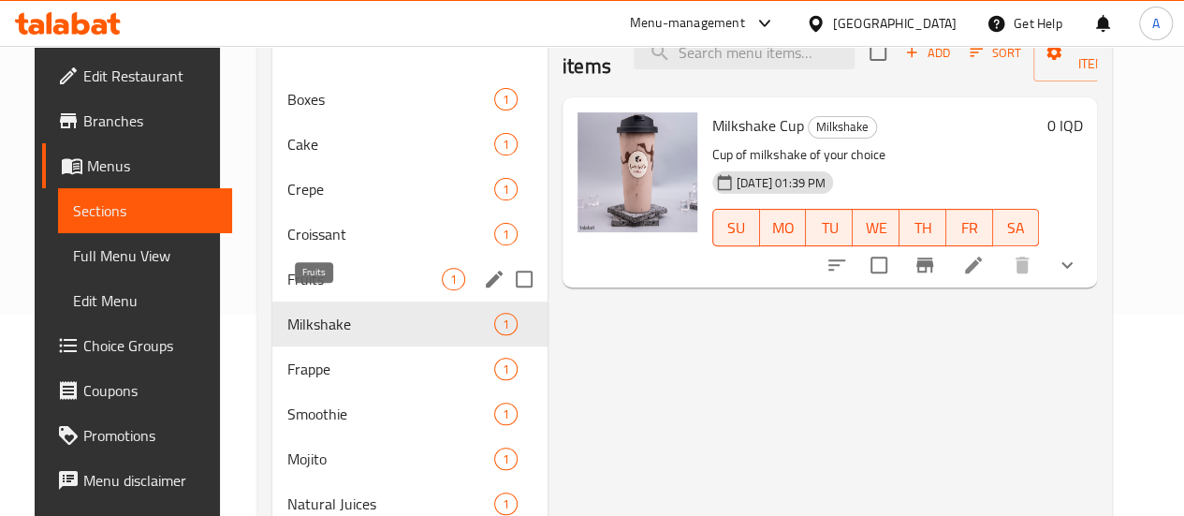
click at [288, 290] on span "Fruits" at bounding box center [364, 279] width 154 height 22
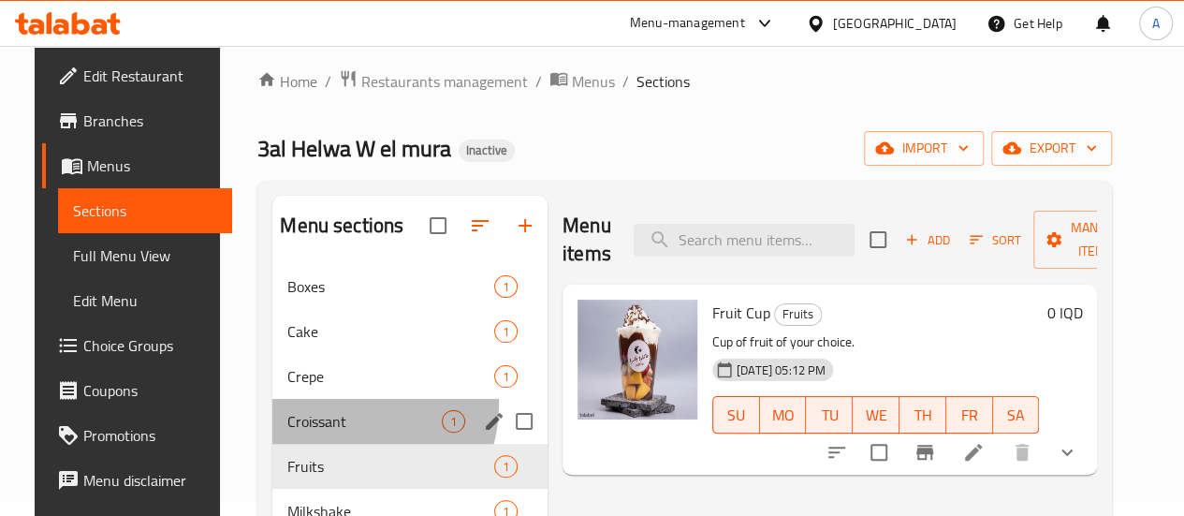
click at [332, 433] on div "Croissant 1" at bounding box center [409, 421] width 275 height 45
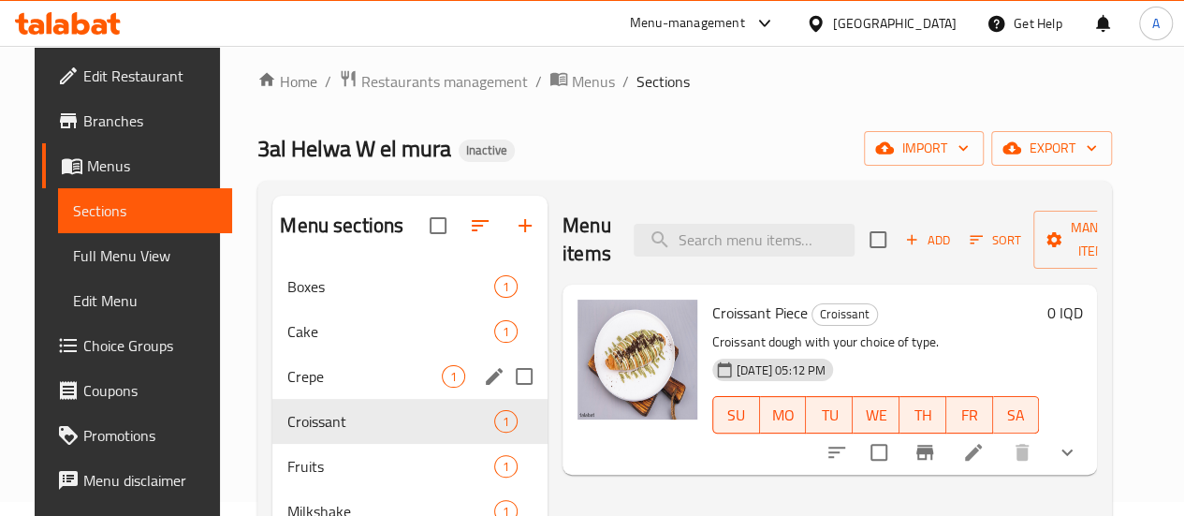
click at [292, 389] on div "Crepe 1" at bounding box center [409, 376] width 275 height 45
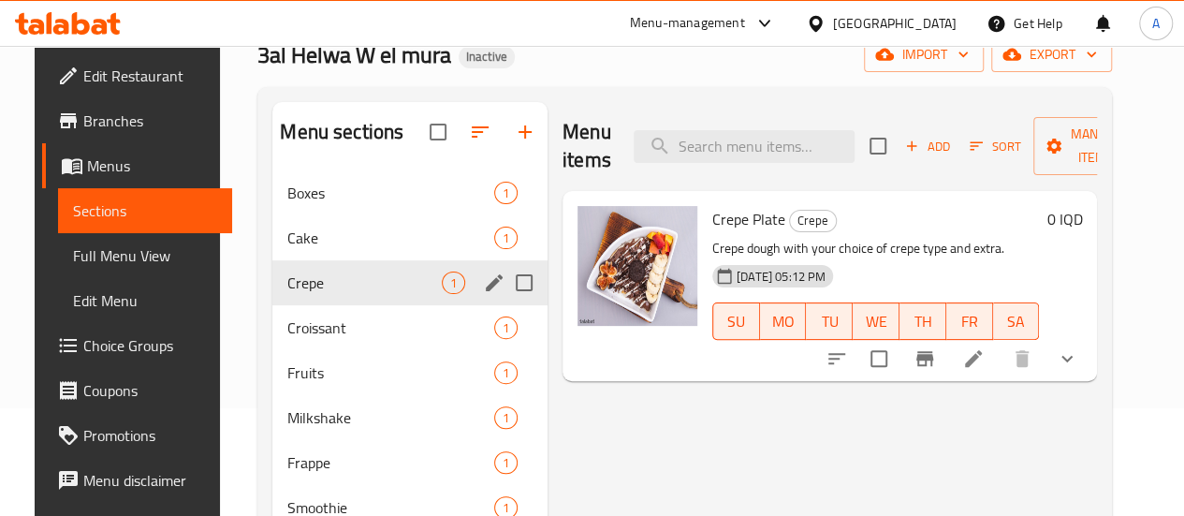
click at [346, 305] on div "Crepe 1" at bounding box center [409, 282] width 275 height 45
click at [328, 260] on div "Cake 1" at bounding box center [409, 237] width 275 height 45
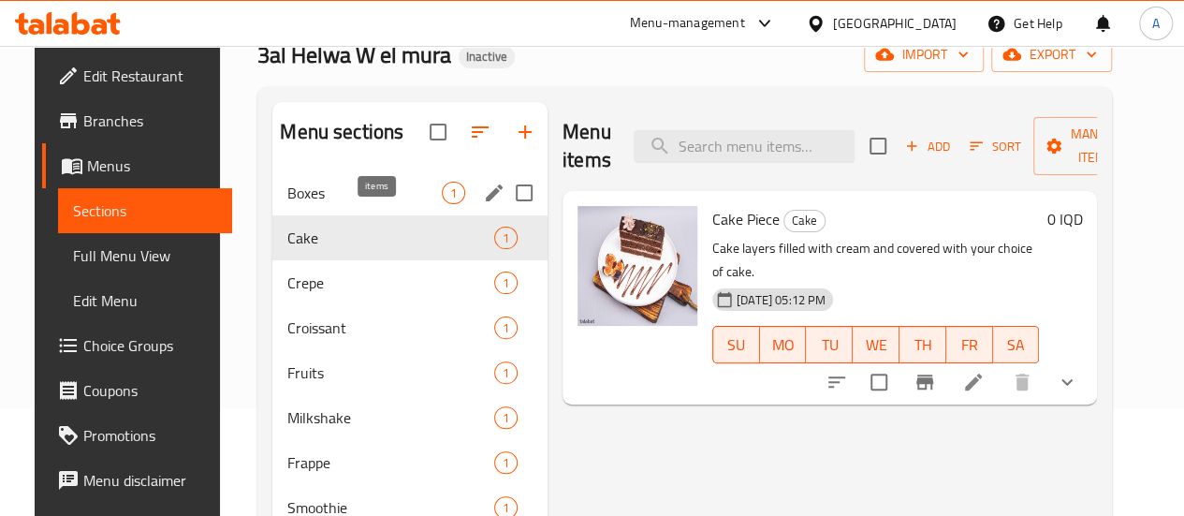
click at [443, 202] on span "1" at bounding box center [454, 193] width 22 height 18
